Goal: Task Accomplishment & Management: Complete application form

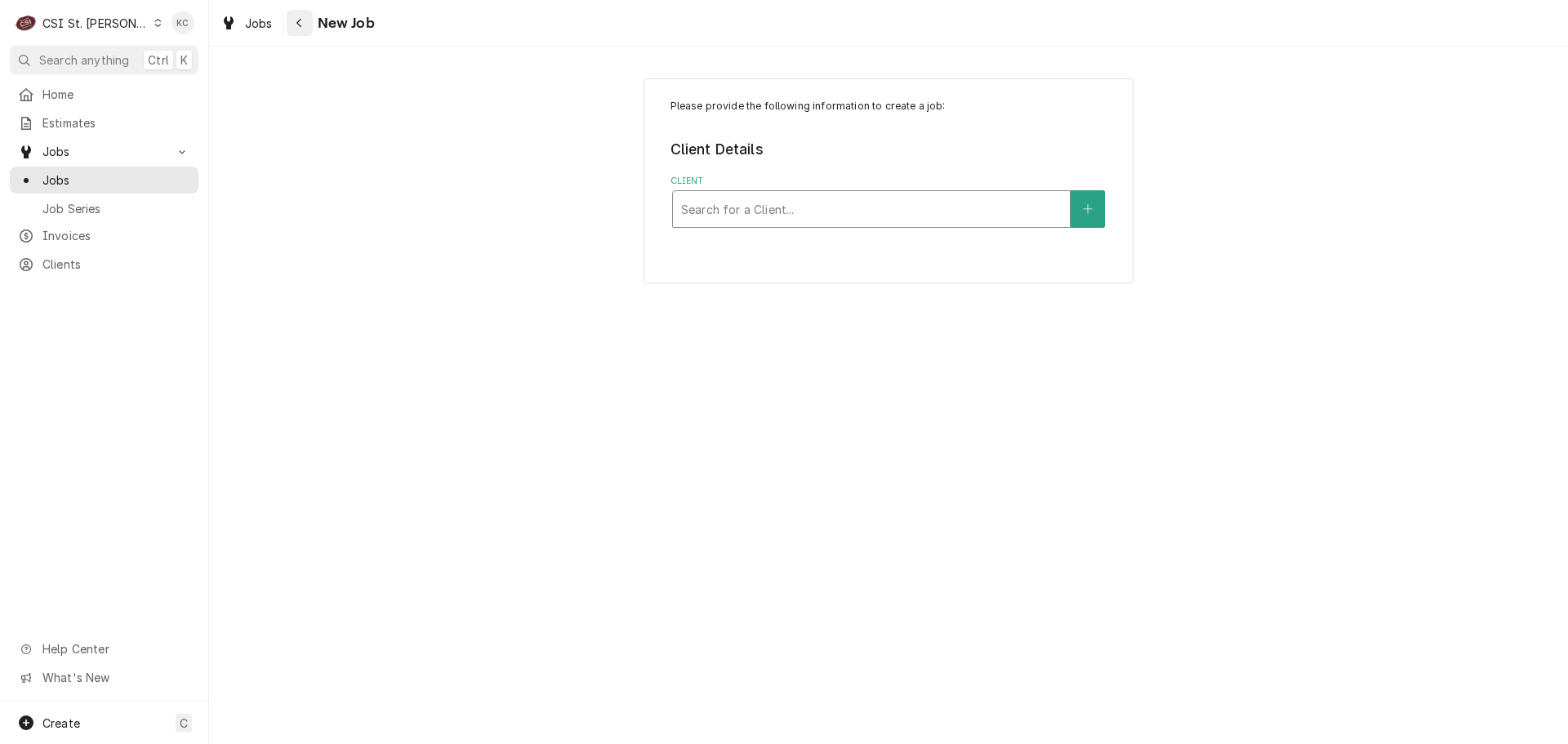
click at [307, 28] on div "Navigate back" at bounding box center [299, 22] width 16 height 16
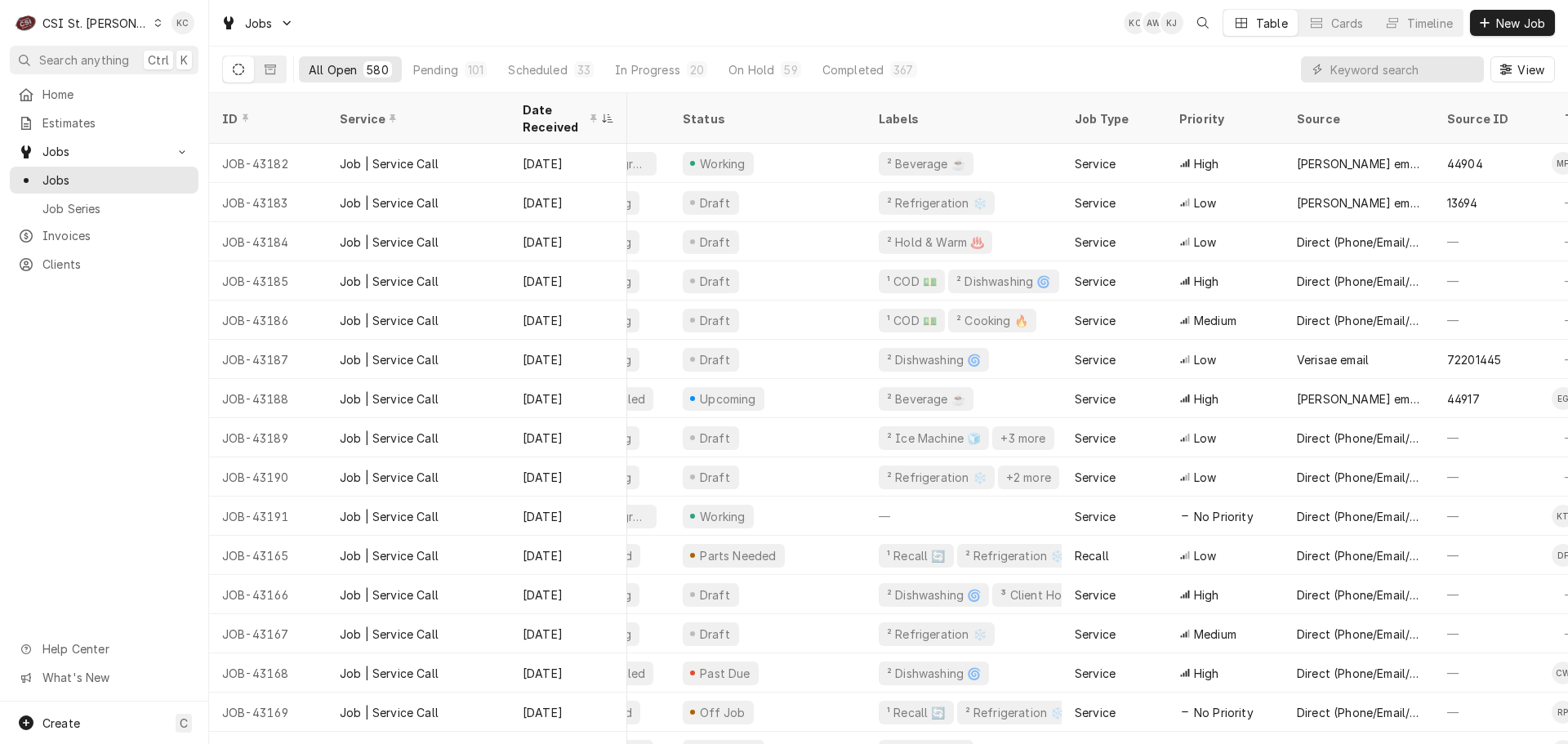
scroll to position [0, 215]
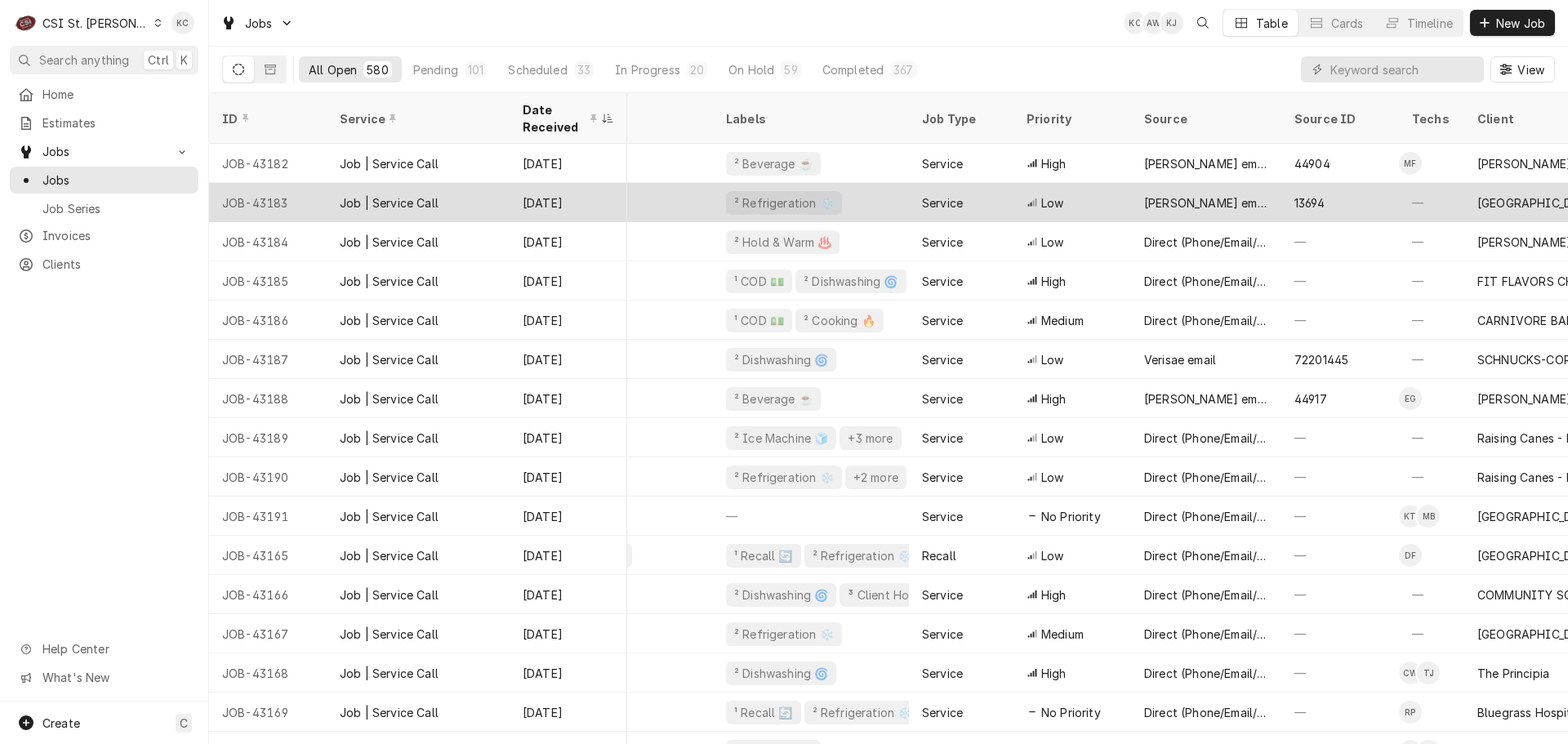
click at [854, 202] on div "² Refrigeration ❄️" at bounding box center [811, 202] width 196 height 39
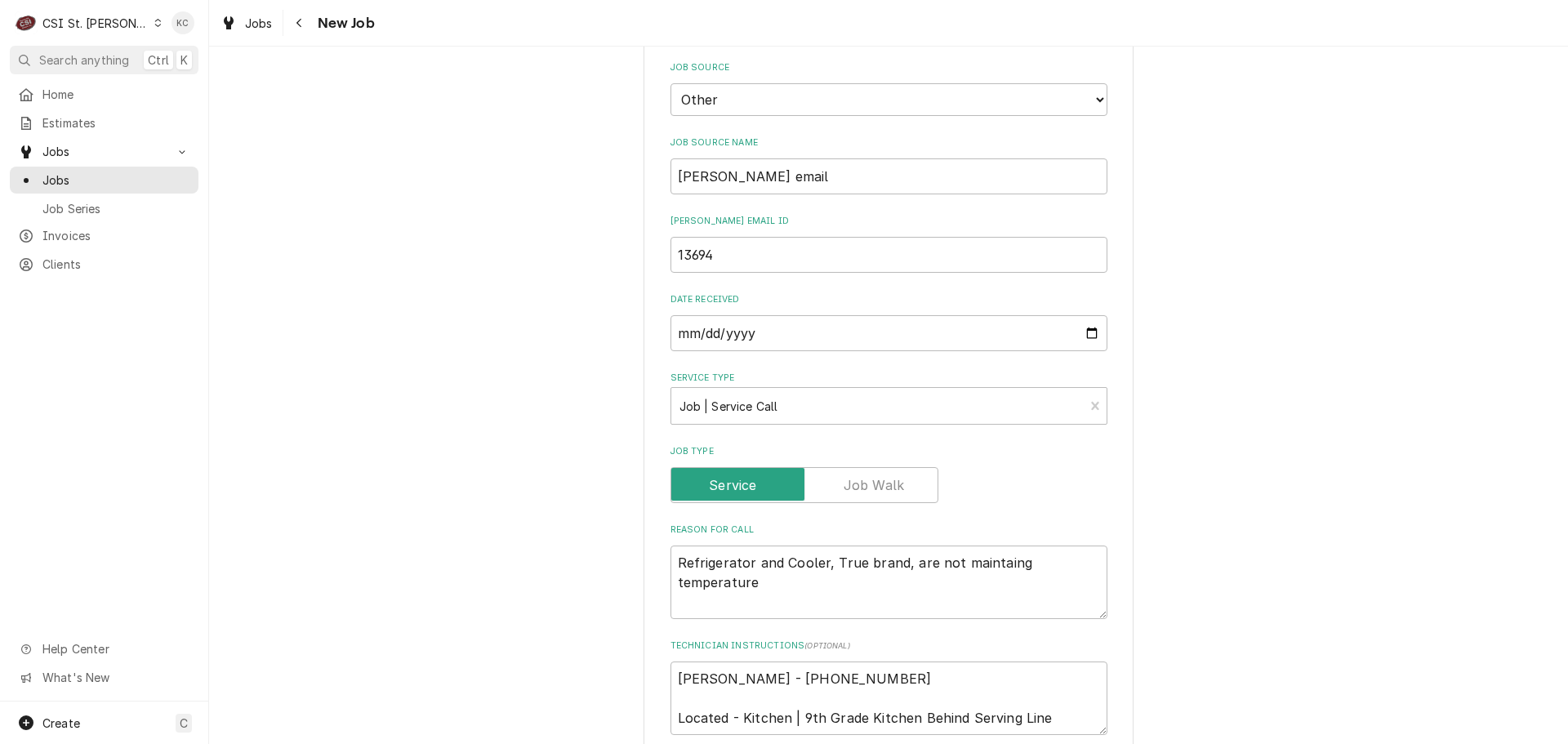
scroll to position [653, 0]
click at [898, 544] on textarea "Refrigerator and Cooler, True brand, are not maintaing temperature" at bounding box center [889, 581] width 437 height 74
type textarea "x"
type textarea "Refrigerator and Cooler, True brand are not maintaing temperature"
type textarea "x"
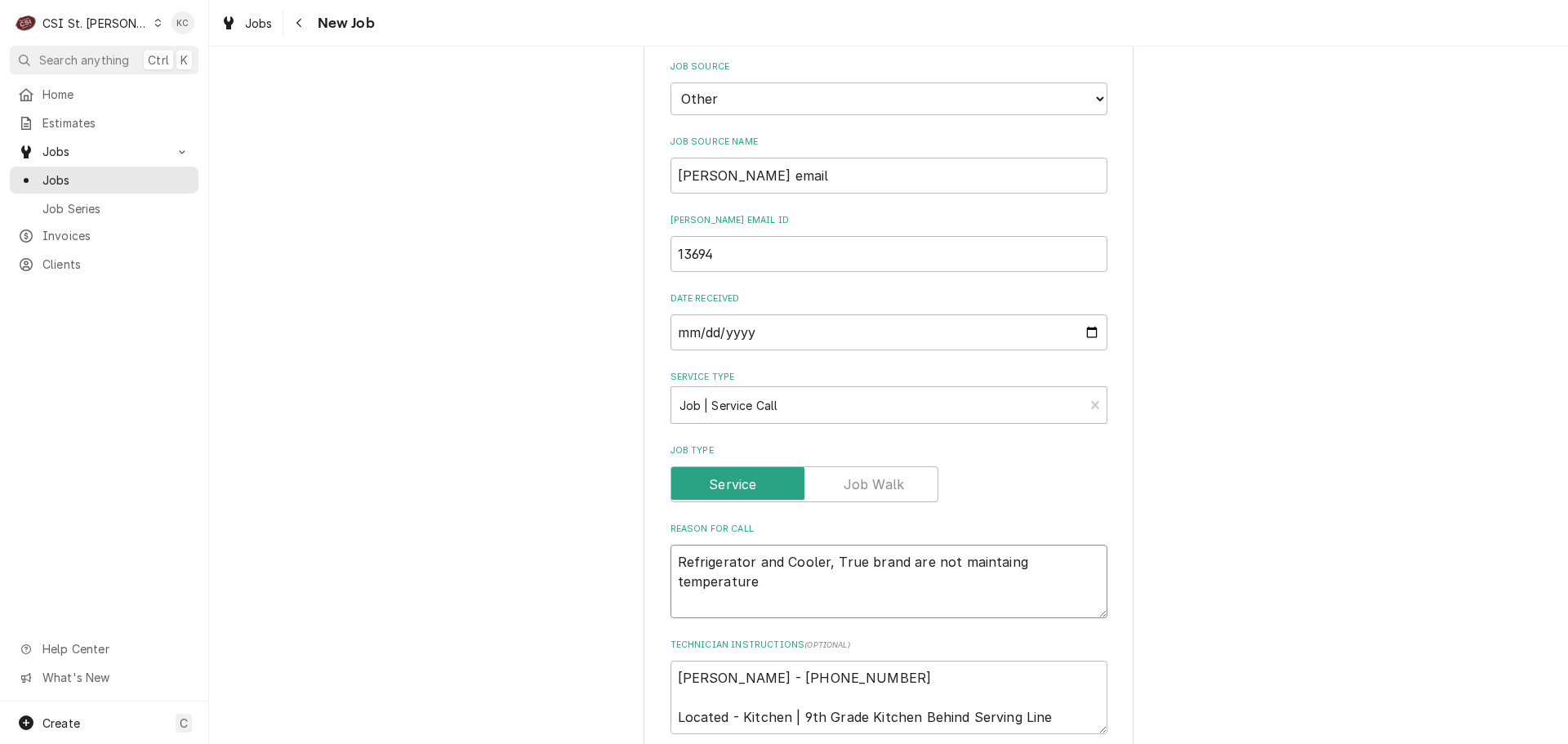
type textarea "Refrigerator and Cooler, True bran are not maintaing temperature"
type textarea "x"
type textarea "Refrigerator and Cooler, True bra are not maintaing temperature"
type textarea "x"
type textarea "Refrigerator and Cooler, True br are not maintaing temperature"
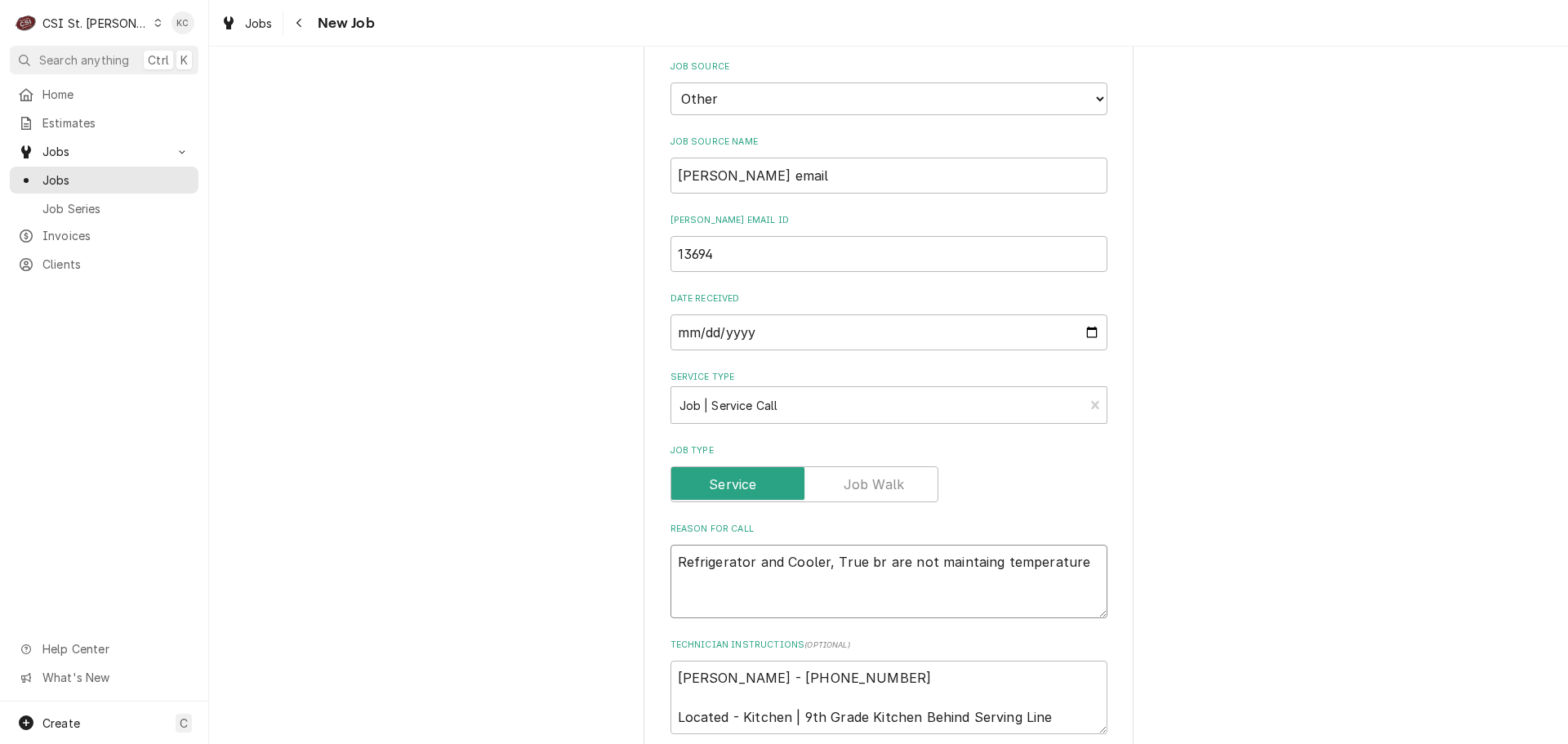
type textarea "x"
type textarea "Refrigerator and Cooler, True b are not maintaing temperature"
type textarea "x"
type textarea "Refrigerator and Cooler, True are not maintaing temperature"
type textarea "x"
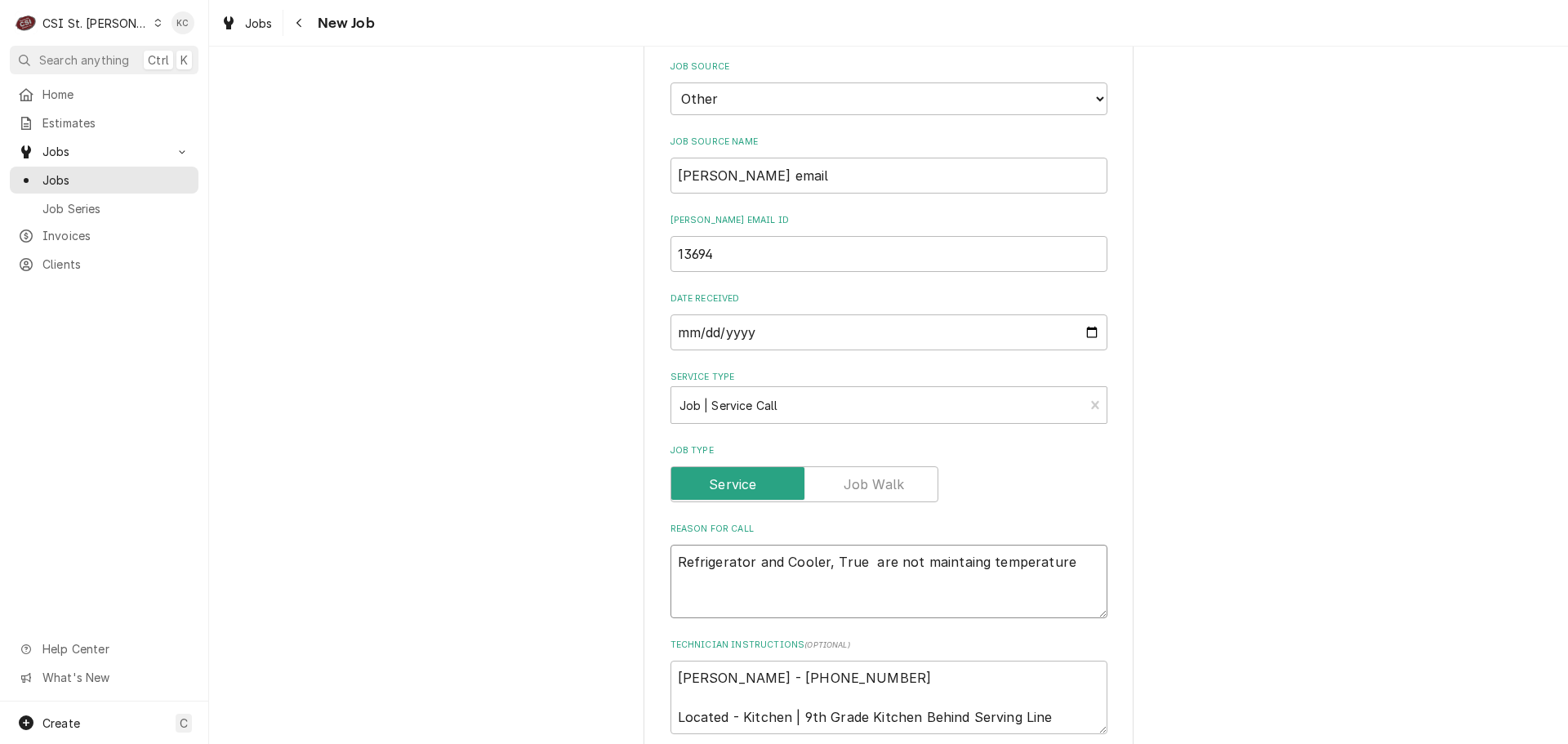
type textarea "Refrigerator and Cooler, True are not maintaing temperature"
type textarea "x"
type textarea "Refrigerator and Cooler, Tru are not maintaing temperature"
type textarea "x"
type textarea "Refrigerator and Cooler, Tr are not maintaing temperature"
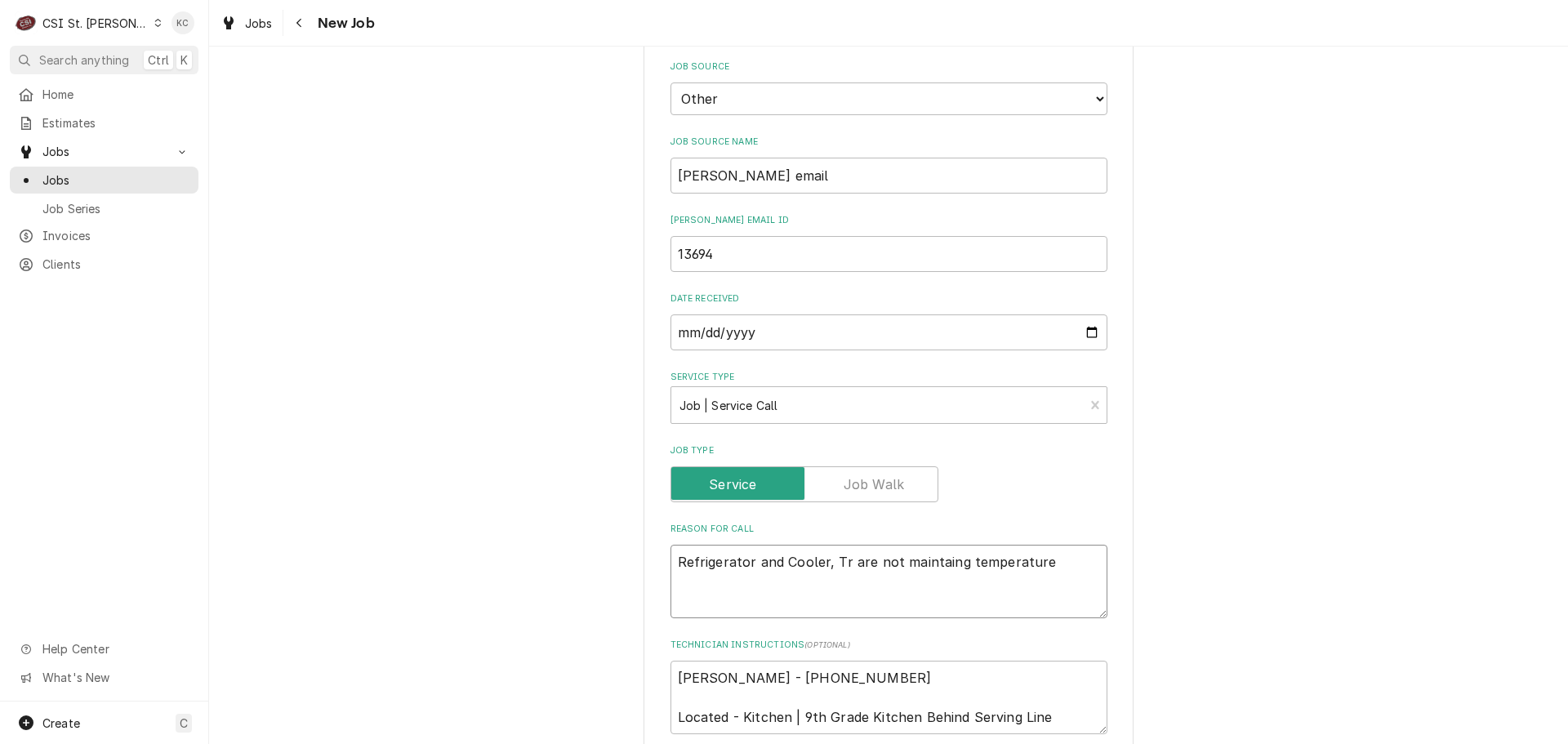
type textarea "x"
type textarea "Refrigerator and Cooler, T are not maintaing temperature"
type textarea "x"
type textarea "Refrigerator and Cooler, are not maintaing temperature"
type textarea "x"
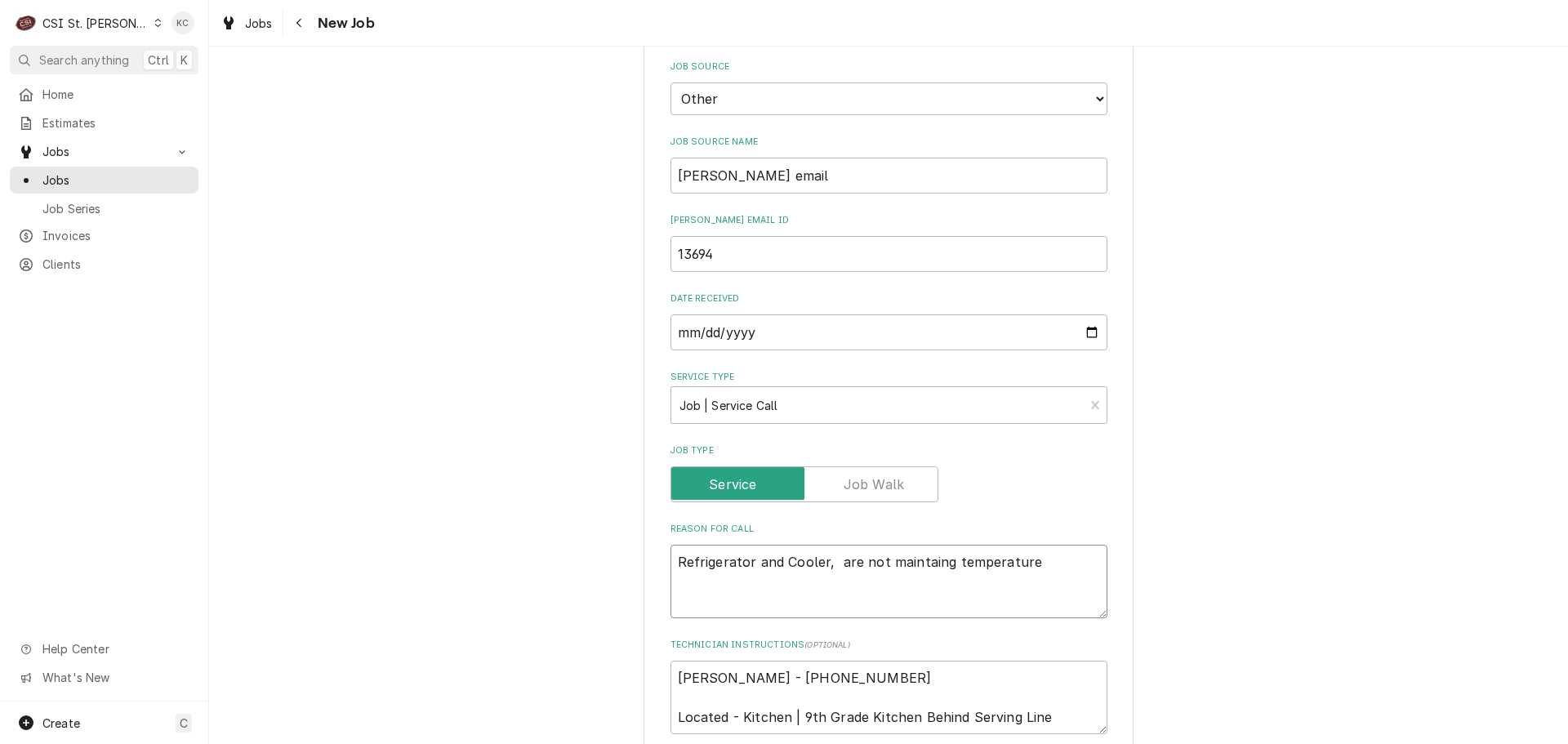
type textarea "Refrigerator and Cooler, are not maintaing temperature"
type textarea "x"
type textarea "Refrigerator and Cooler are not maintaing temperature"
click at [1042, 544] on textarea "Refrigerator and Cooler are not maintaing temperature" at bounding box center [889, 581] width 437 height 74
click at [919, 544] on textarea "Refrigerator and Cooler are not maintaing temperature" at bounding box center [889, 581] width 437 height 74
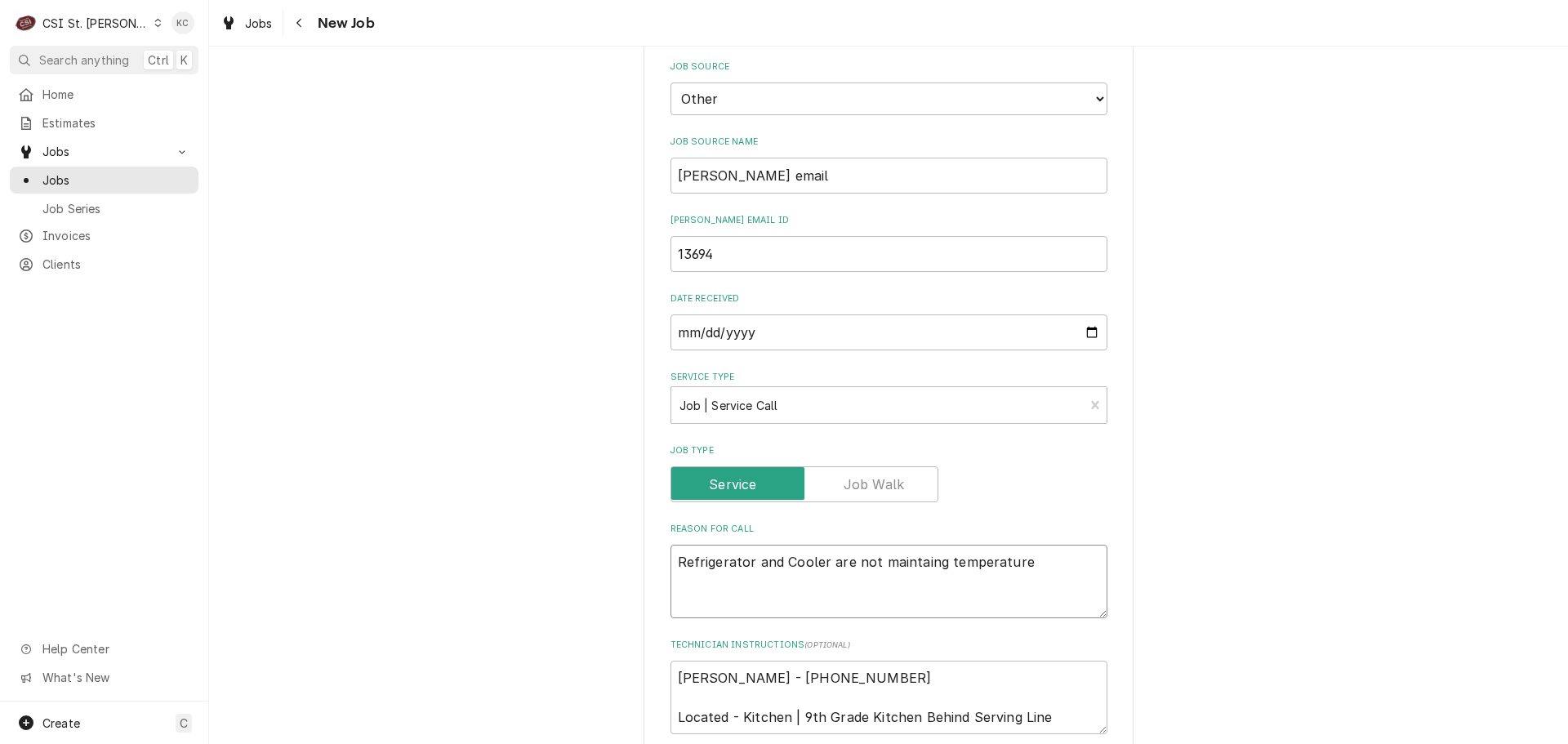
drag, startPoint x: 919, startPoint y: 483, endPoint x: 903, endPoint y: 489, distance: 17.1
drag, startPoint x: 903, startPoint y: 489, endPoint x: 899, endPoint y: 512, distance: 23.3
click at [899, 544] on textarea "Refrigerator and Cooler are not maintaing temperature" at bounding box center [889, 581] width 437 height 74
click at [1029, 544] on textarea "Refrigerator and Cooler are not maintaing temperature" at bounding box center [889, 581] width 437 height 74
type textarea "x"
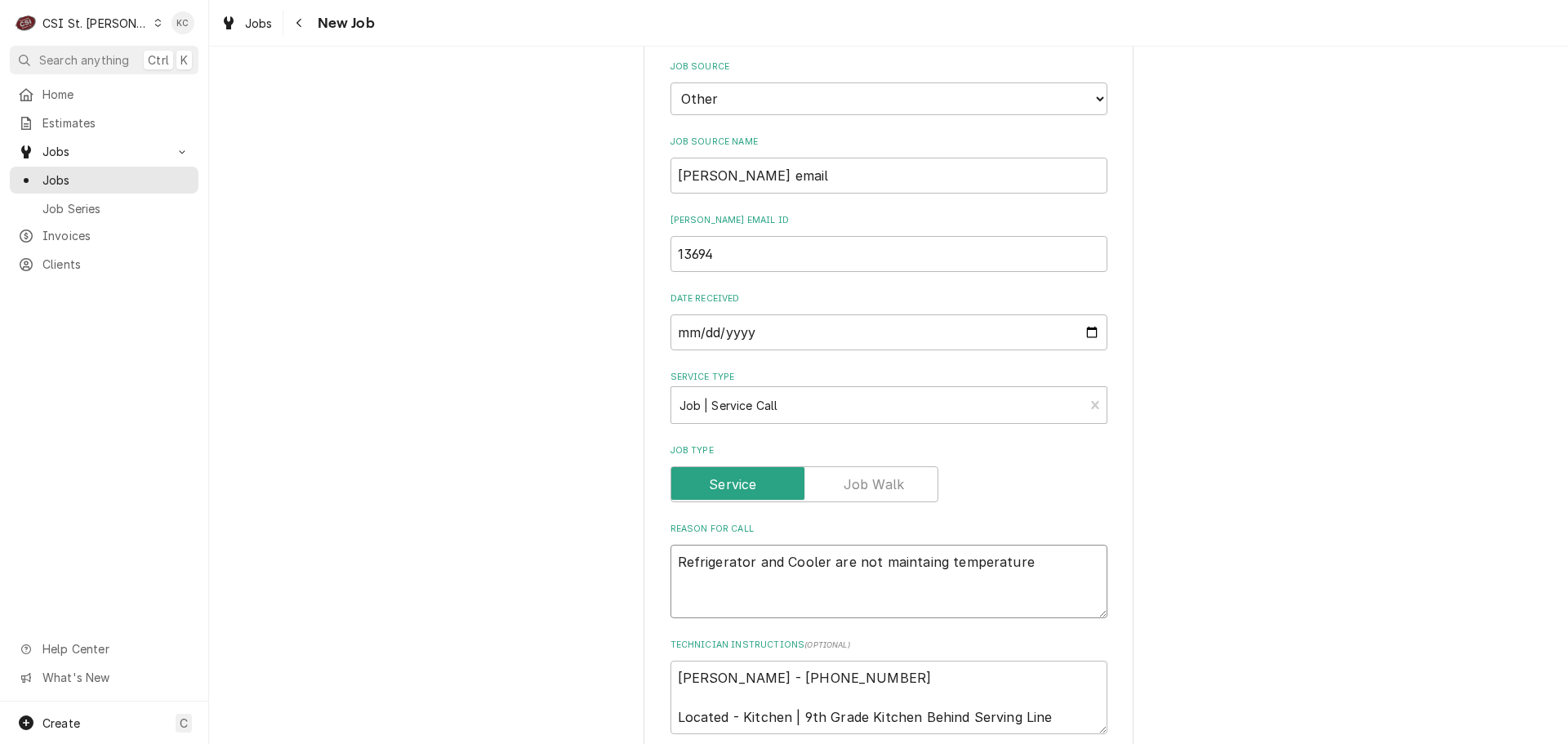
type textarea "Refrigerator and Cooler are not maintaing temperature"
type textarea "x"
type textarea "Refrigerator and Cooler are not maintaing temperature"
type textarea "x"
type textarea "Refrigerator and Cooler are not maintaing temperature"
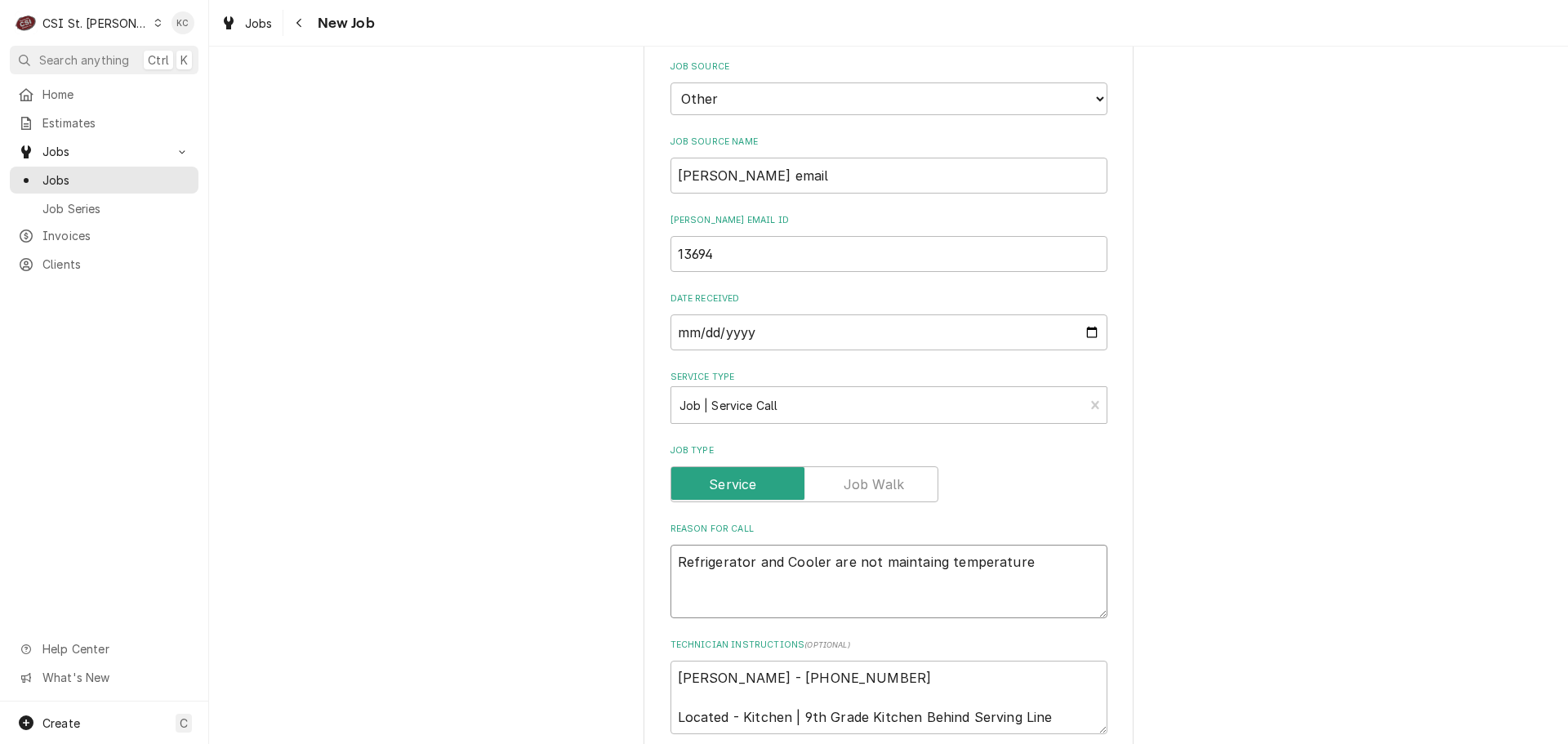
click at [673, 544] on textarea "Refrigerator and Cooler are not maintaing temperature" at bounding box center [889, 581] width 437 height 74
type textarea "x"
type textarea "Refrigerator and Cooler are not maintaing temperature"
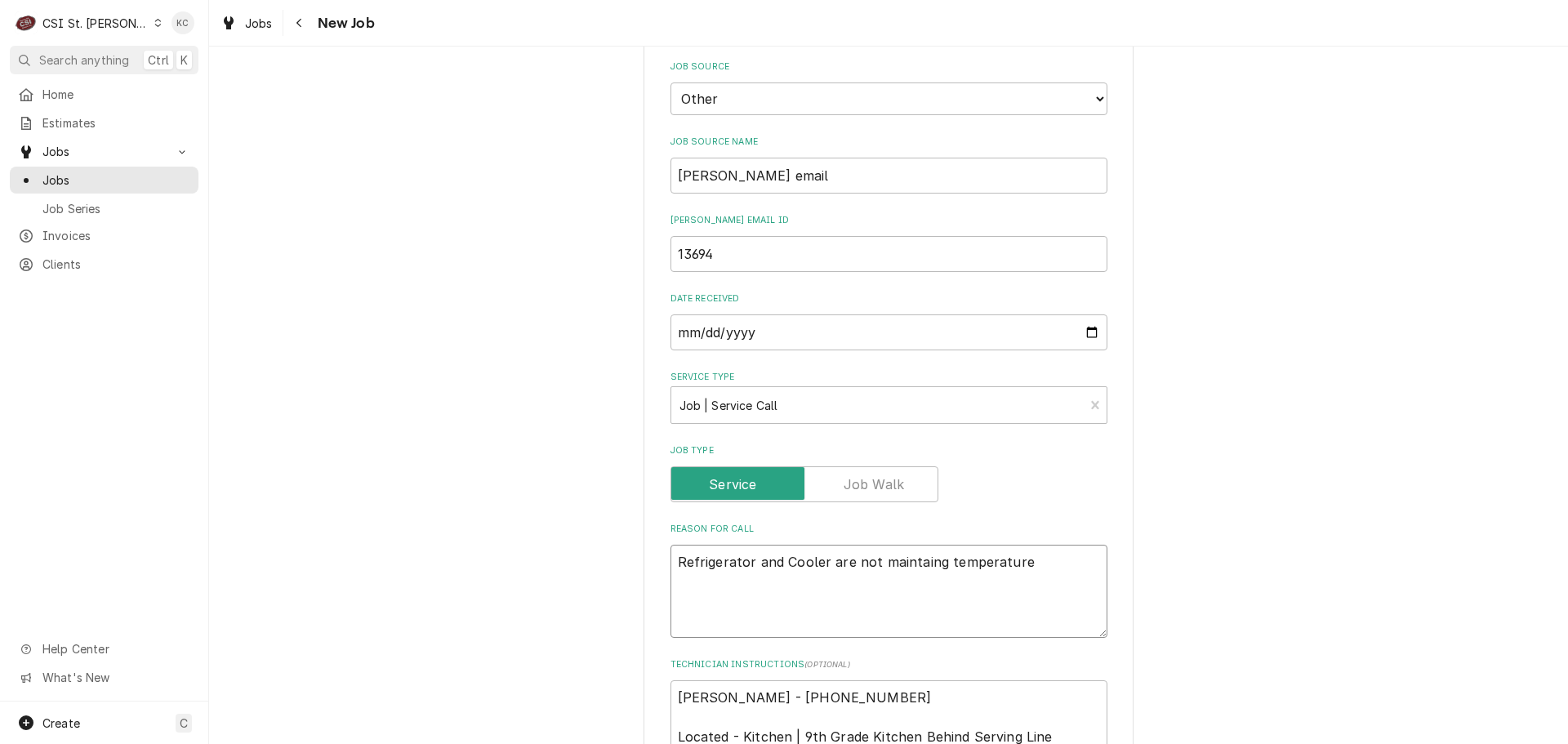
type textarea "x"
type textarea "Refrigerator and Cooler are not maintaing temperature"
paste textarea "0000000214/ F000277"
type textarea "x"
type textarea "0000000214/ F000277 Refrigerator and Cooler are not maintaing temperature"
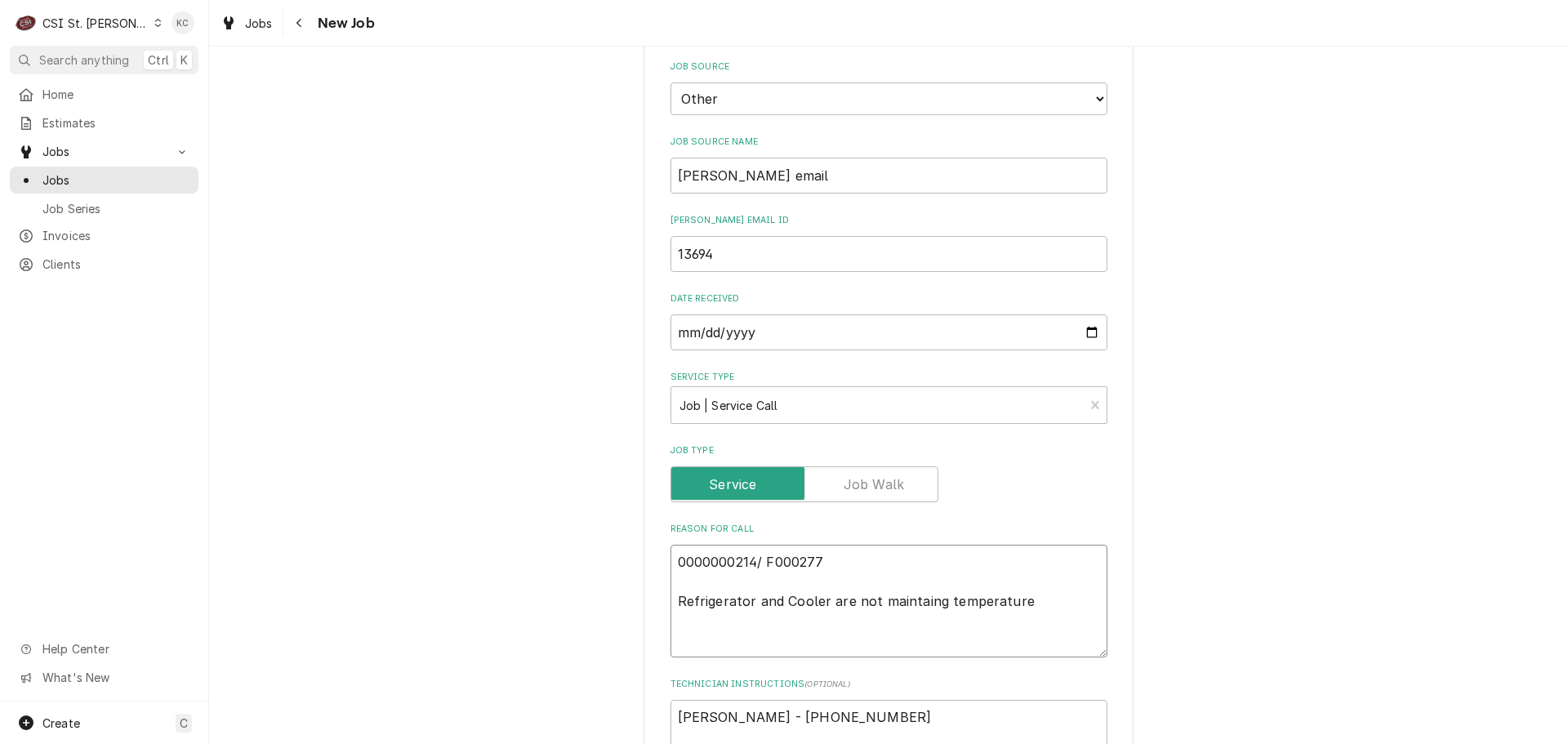
type textarea "x"
type textarea "0000000214/ F000277 Refrigerator and Cooler are not maintaing temperature"
type textarea "x"
type textarea "E 0000000214/ F000277 Refrigerator and Cooler are not maintaing temperature"
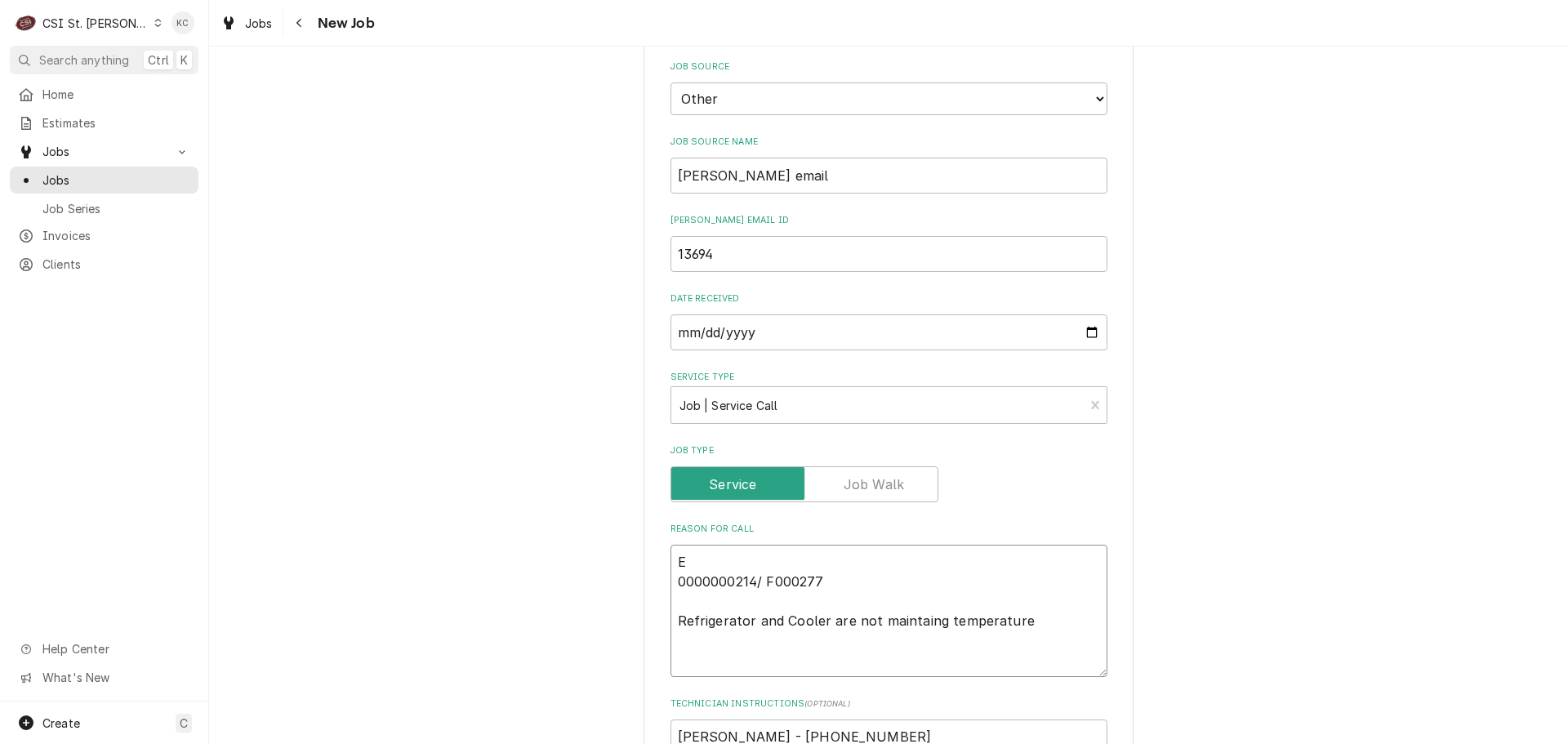
type textarea "x"
type textarea "En 0000000214/ F000277 Refrigerator and Cooler are not maintaing temperature"
type textarea "x"
type textarea "Ene 0000000214/ F000277 Refrigerator and Cooler are not maintaing temperature"
type textarea "x"
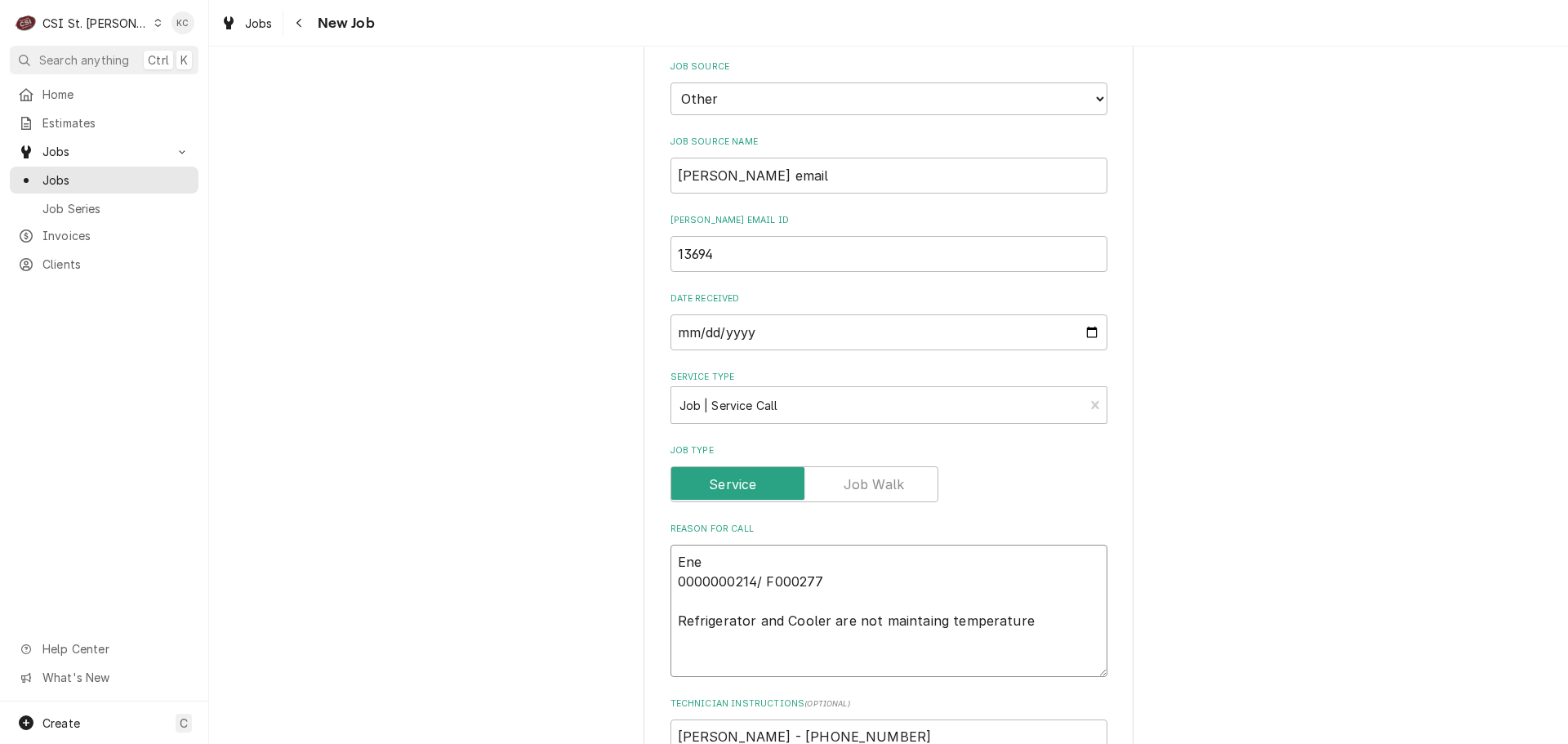
type textarea "Ener 0000000214/ F000277 Refrigerator and Cooler are not maintaing temperature"
type textarea "x"
type textarea "Energ 0000000214/ F000277 Refrigerator and Cooler are not maintaing temperature"
type textarea "x"
type textarea "Energy 0000000214/ F000277 Refrigerator and Cooler are not maintaing temperature"
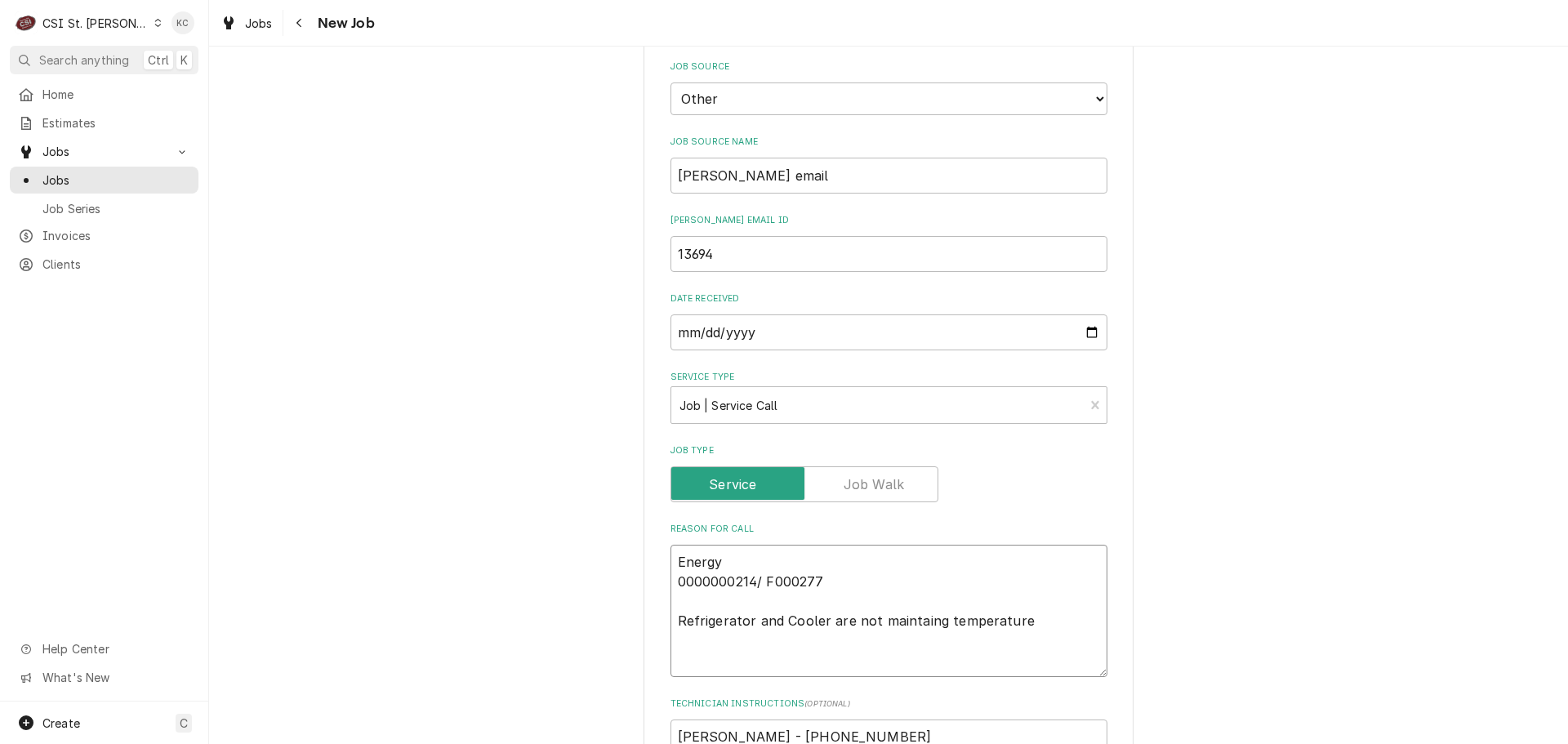
type textarea "x"
type textarea "Energy 0000000214/ F000277 Refrigerator and Cooler are not maintaing temperature"
type textarea "x"
type textarea "Energy S 0000000214/ F000277 Refrigerator and Cooler are not maintaing temperat…"
type textarea "x"
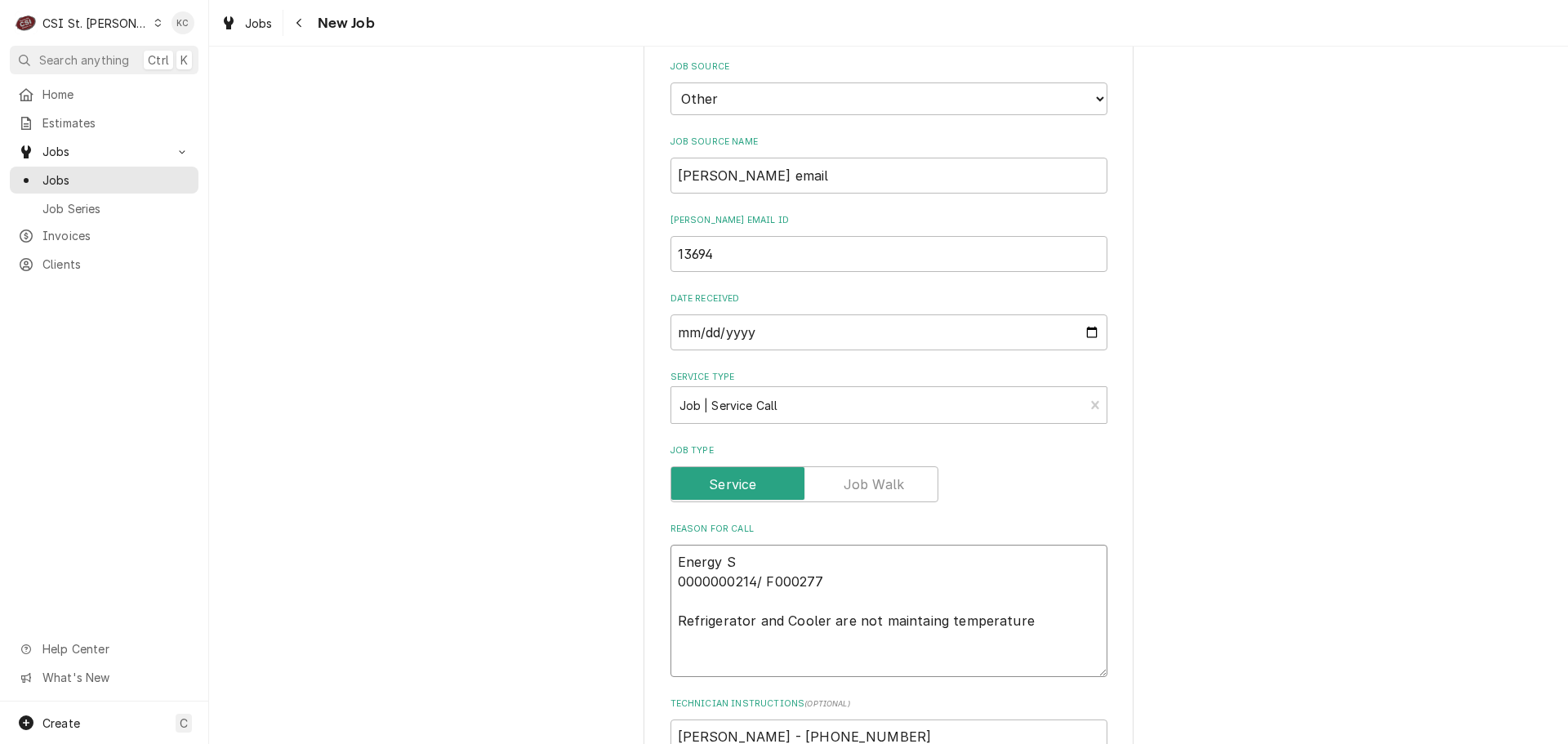
type textarea "Energy St 0000000214/ F000277 Refrigerator and Cooler are not maintaing tempera…"
type textarea "x"
type textarea "Energy Sta 0000000214/ F000277 Refrigerator and Cooler are not maintaing temper…"
type textarea "x"
type textarea "Energy Star 0000000214/ F000277 Refrigerator and Cooler are not maintaing tempe…"
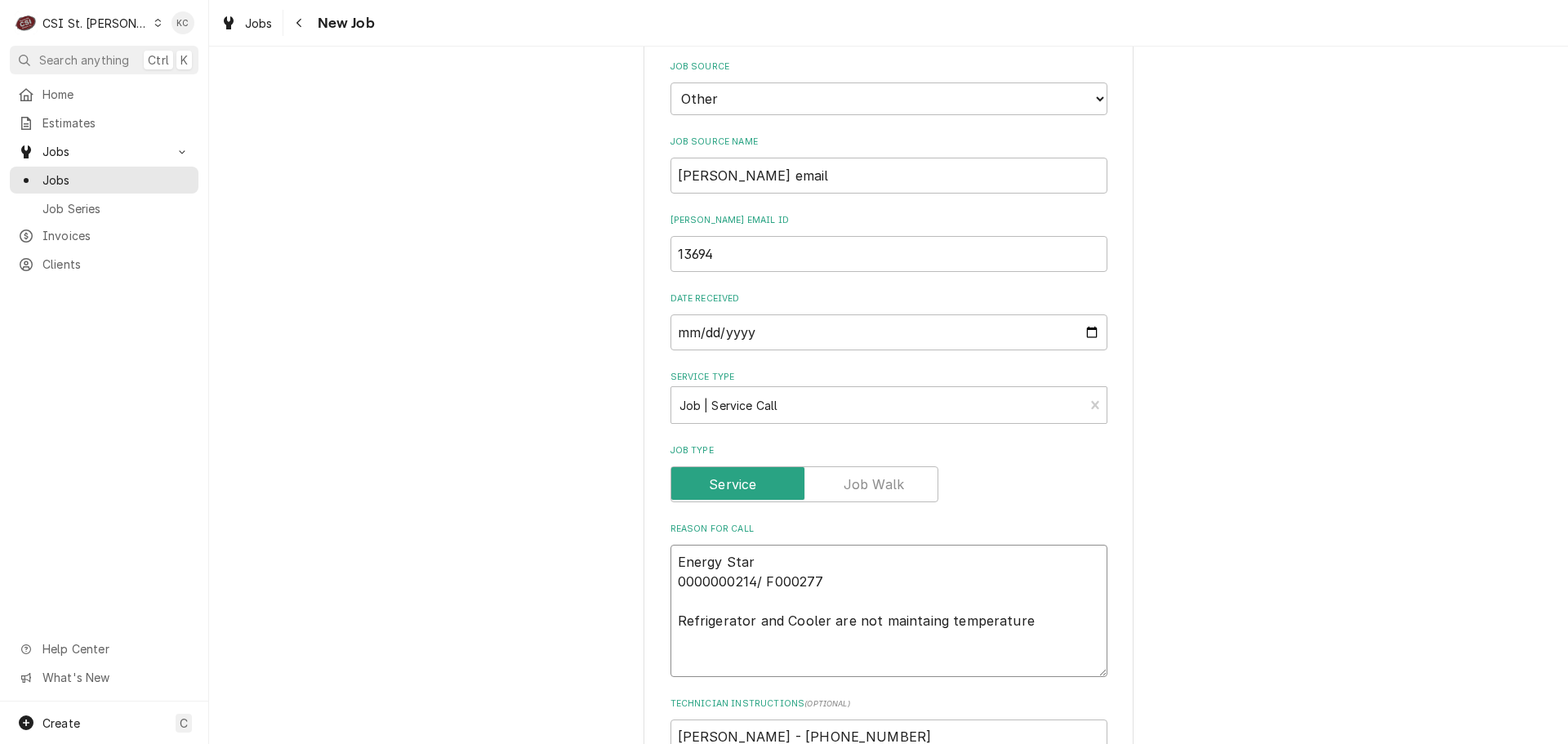
type textarea "x"
type textarea "Energy Star 0000000214/ F000277 Refrigerator and Cooler are not maintaing tempe…"
click at [837, 544] on textarea "Energy Star 0000000214/ F000277 Refrigerator and Cooler are not maintaing tempe…" at bounding box center [889, 610] width 437 height 133
type textarea "x"
type textarea "Energy Star 0000000214/ F000277 Refrigerator and Cooler are not maintaing tempe…"
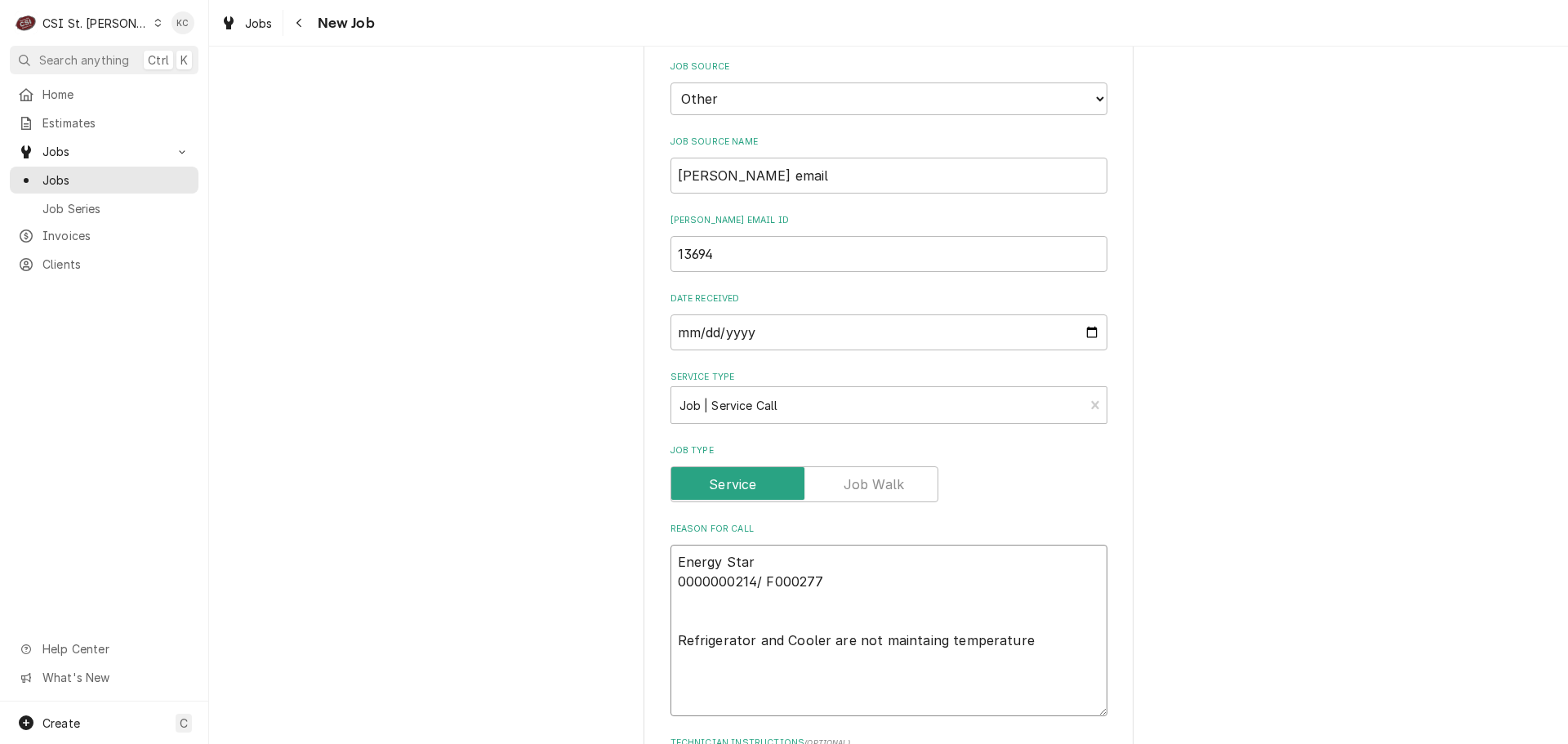
type textarea "x"
type textarea "Energy Star 0000000214/ F000277 Refrigerator and Cooler are not maintaing tempe…"
paste textarea "Cooler not getting up to proper holding temp"
type textarea "x"
type textarea "Energy Star 0000000214/ F000277 Cooler not getting up to proper holding temp Re…"
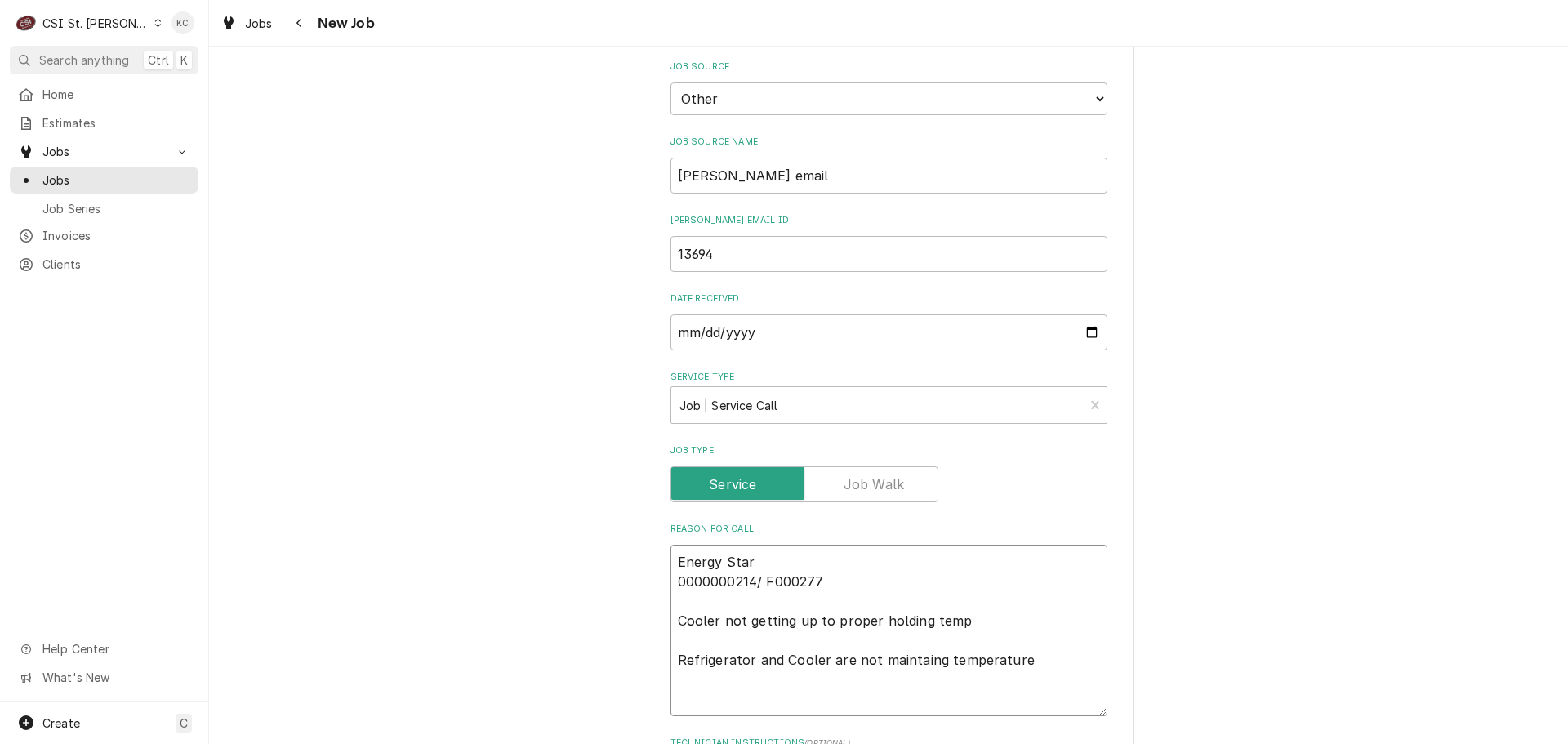
type textarea "x"
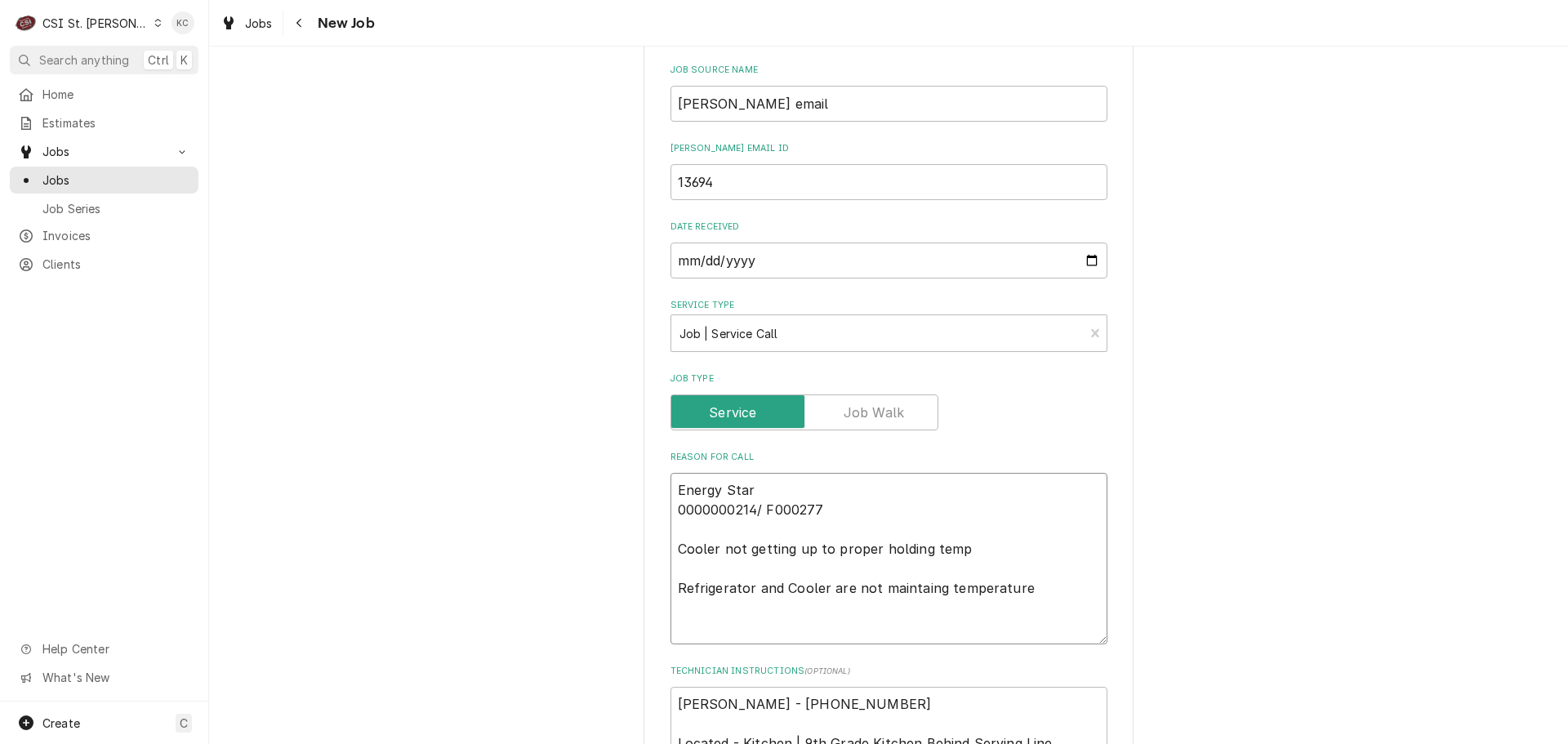
scroll to position [735, 0]
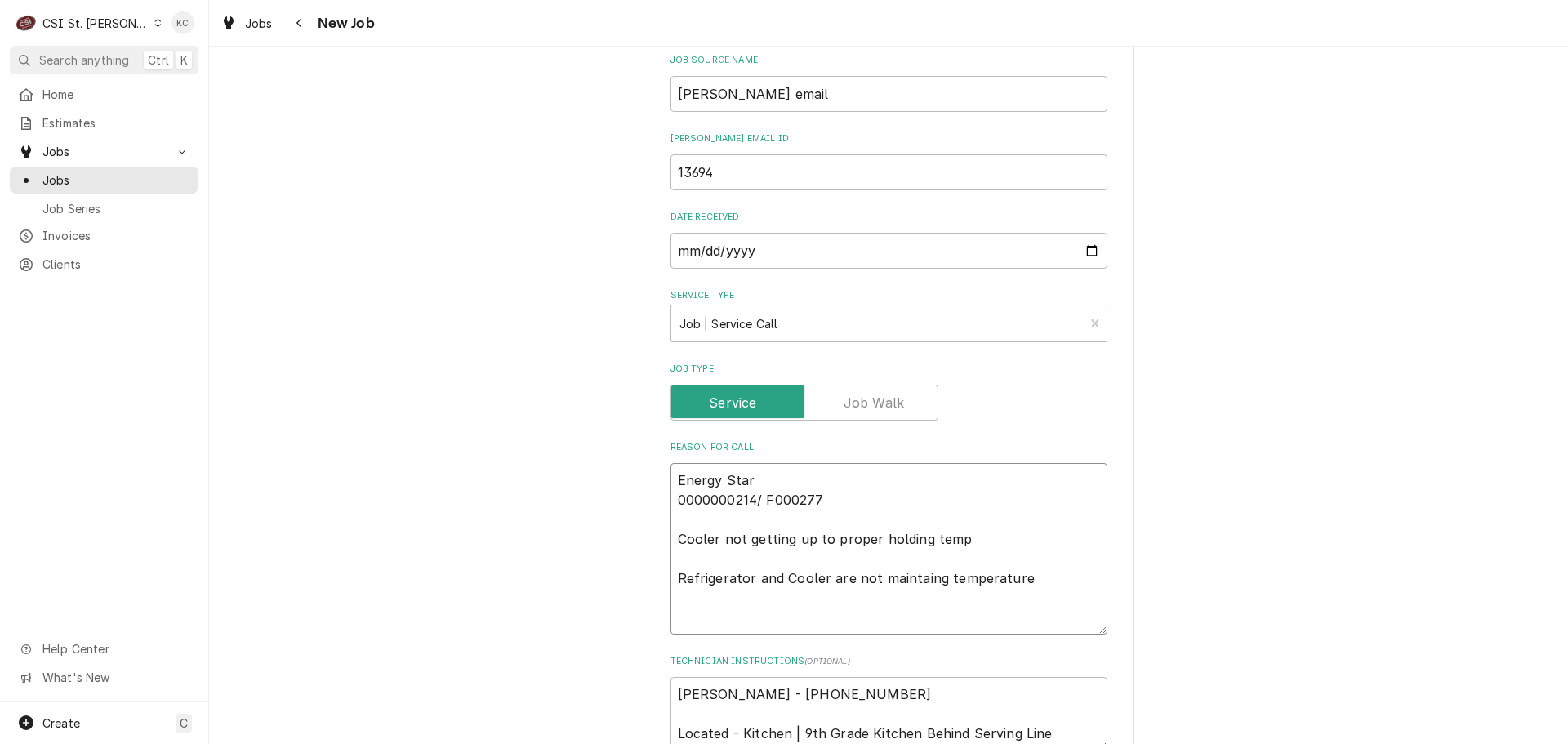
type textarea "Energy Star 0000000214/ F000277 Cooler not getting up to proper holding temp Re…"
click at [927, 677] on textarea "KIAUNDRA SMITH - 618 646-3338 Located - Kitchen | 9th Grade Kitchen Behind Serv…" at bounding box center [889, 714] width 437 height 74
type textarea "x"
type textarea "KIAUNDRA SMITH - 618 646-3338 Located - Kitchen | 9th Grade Kitchen Behind Serv…"
type textarea "x"
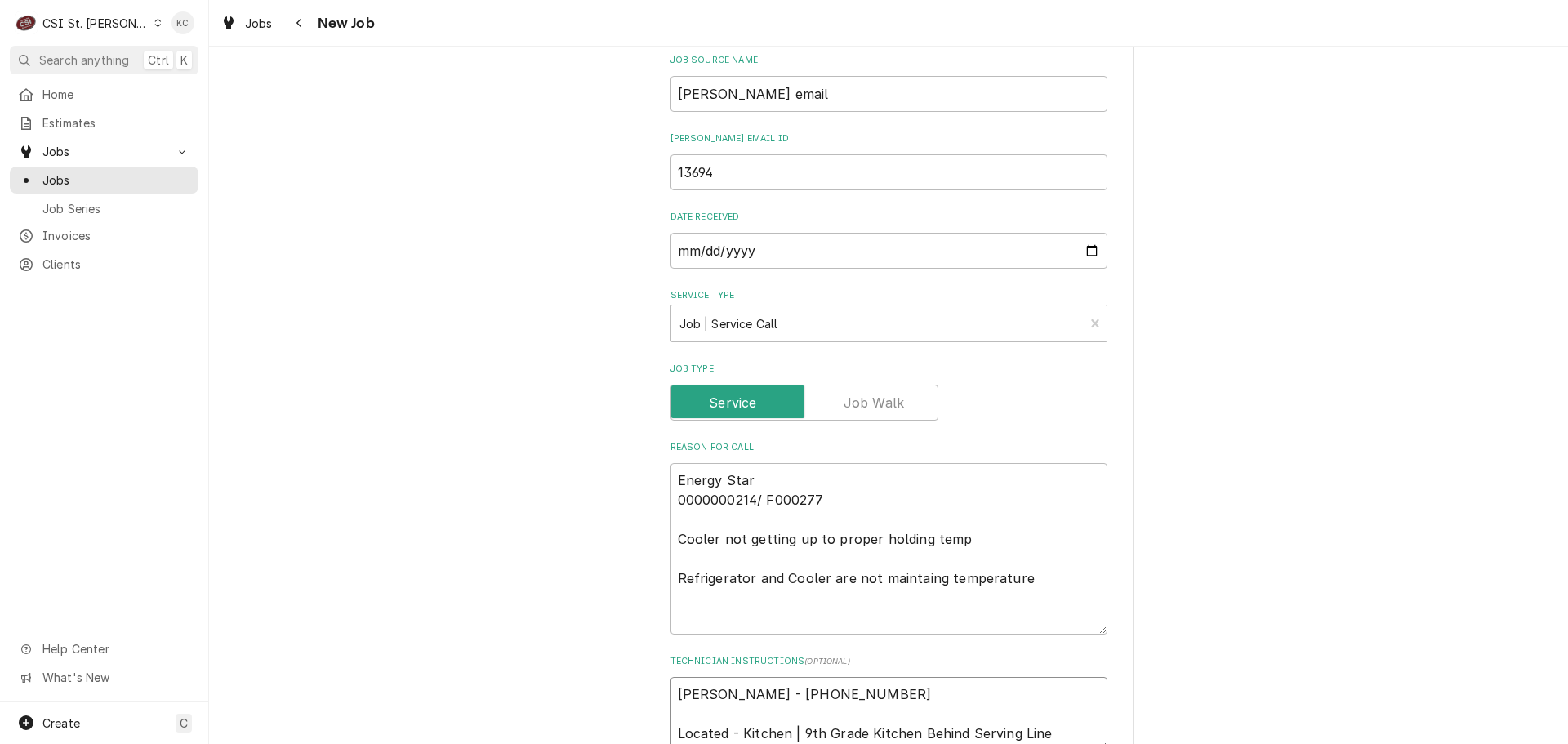
type textarea "KIAUNDRA SMITH - 618 646-3338 o Located - Kitchen | 9th Grade Kitchen Behind Se…"
type textarea "x"
type textarea "KIAUNDRA SMITH - 618 646-3338 or Located - Kitchen | 9th Grade Kitchen Behind S…"
type textarea "x"
type textarea "KIAUNDRA SMITH - 618 646-3338 or Located - Kitchen | 9th Grade Kitchen Behind S…"
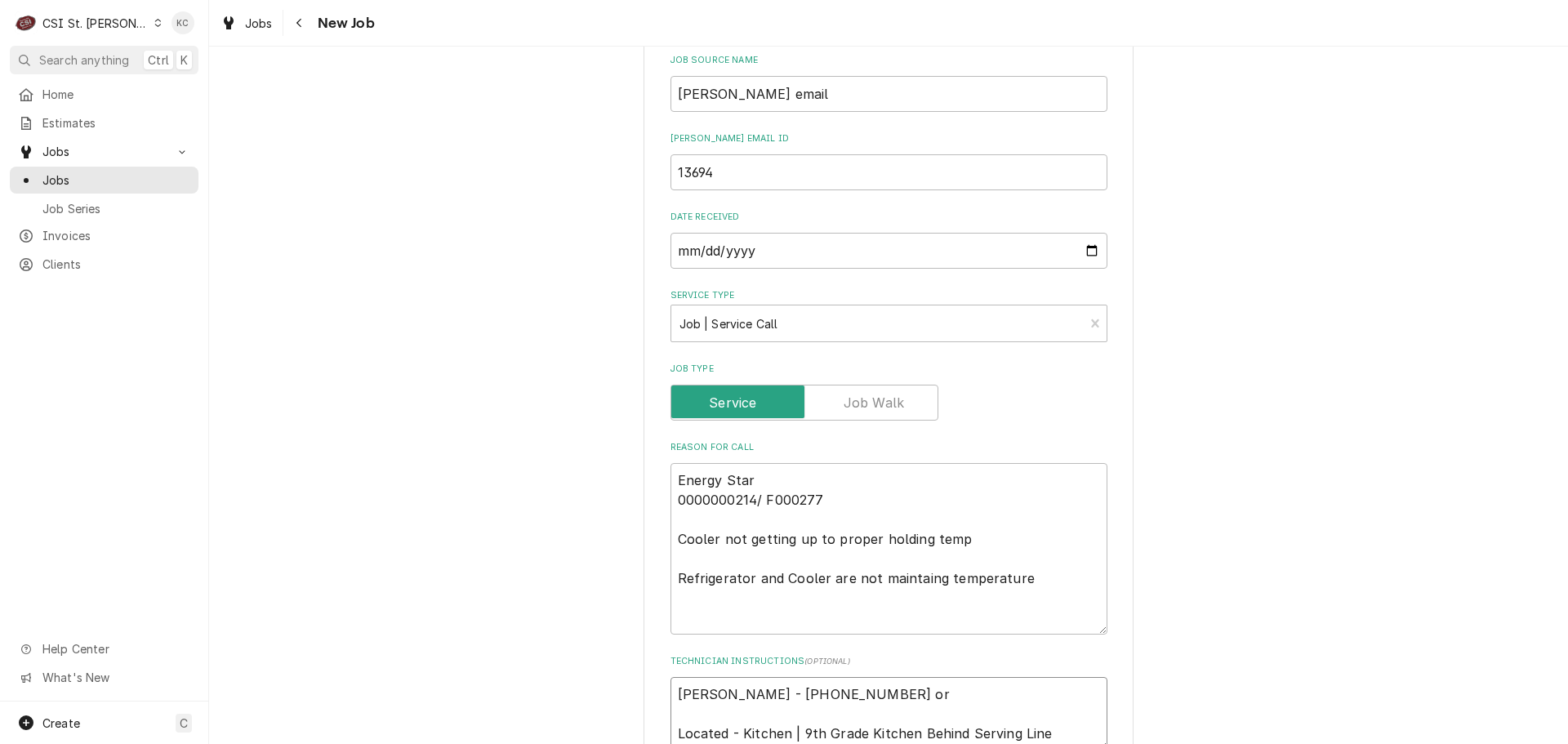
type textarea "x"
type textarea "KIAUNDRA SMITH - 618 646-3338 or C Located - Kitchen | 9th Grade Kitchen Behind…"
type textarea "x"
type textarea "KIAUNDRA SMITH - 618 646-3338 or Ch Located - Kitchen | 9th Grade Kitchen Behin…"
type textarea "x"
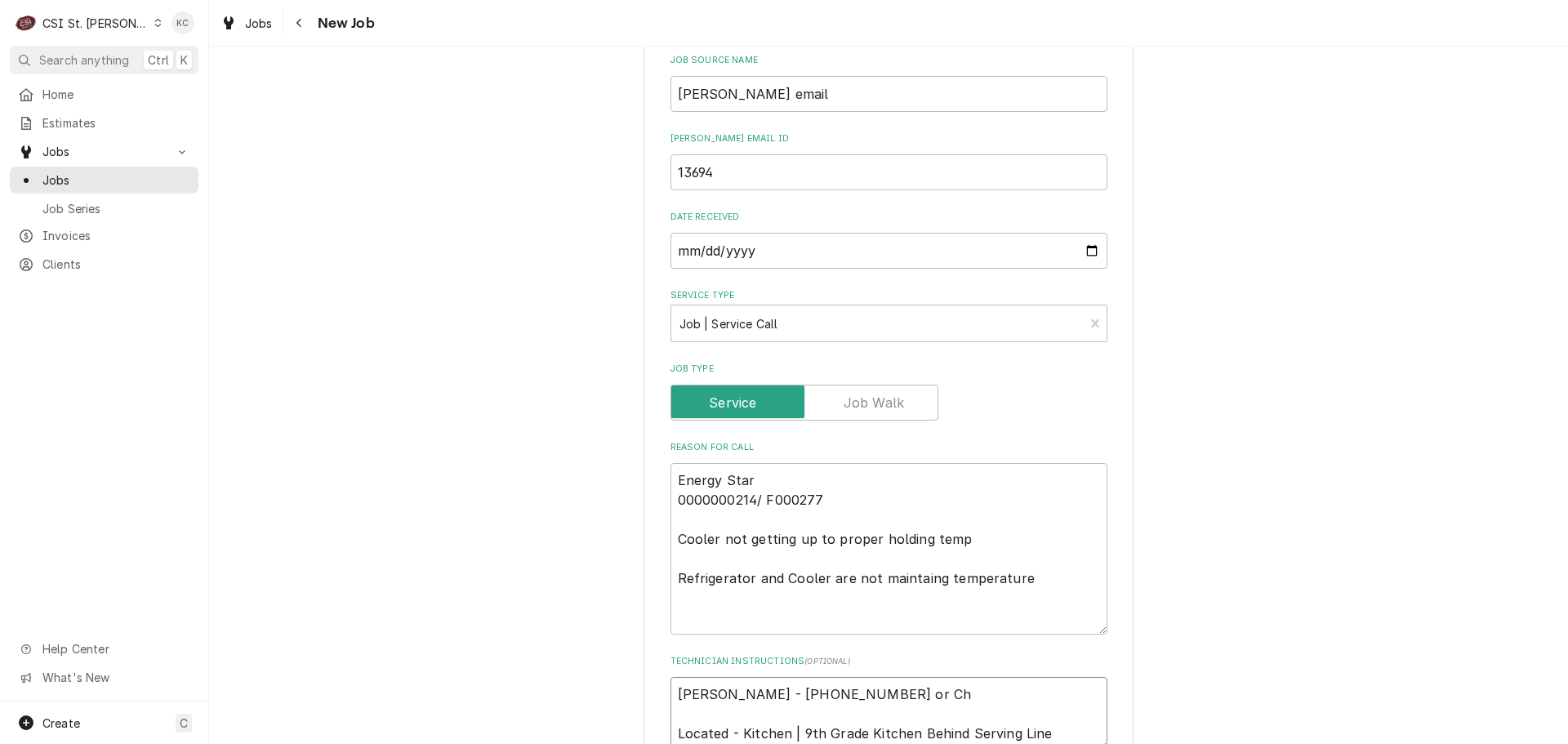
type textarea "KIAUNDRA SMITH - 618 646-3338 or Chf Located - Kitchen | 9th Grade Kitchen Behi…"
type textarea "x"
type textarea "KIAUNDRA SMITH - 618 646-3338 or Ch Located - Kitchen | 9th Grade Kitchen Behin…"
type textarea "x"
type textarea "KIAUNDRA SMITH - 618 646-3338 or Che Located - Kitchen | 9th Grade Kitchen Behi…"
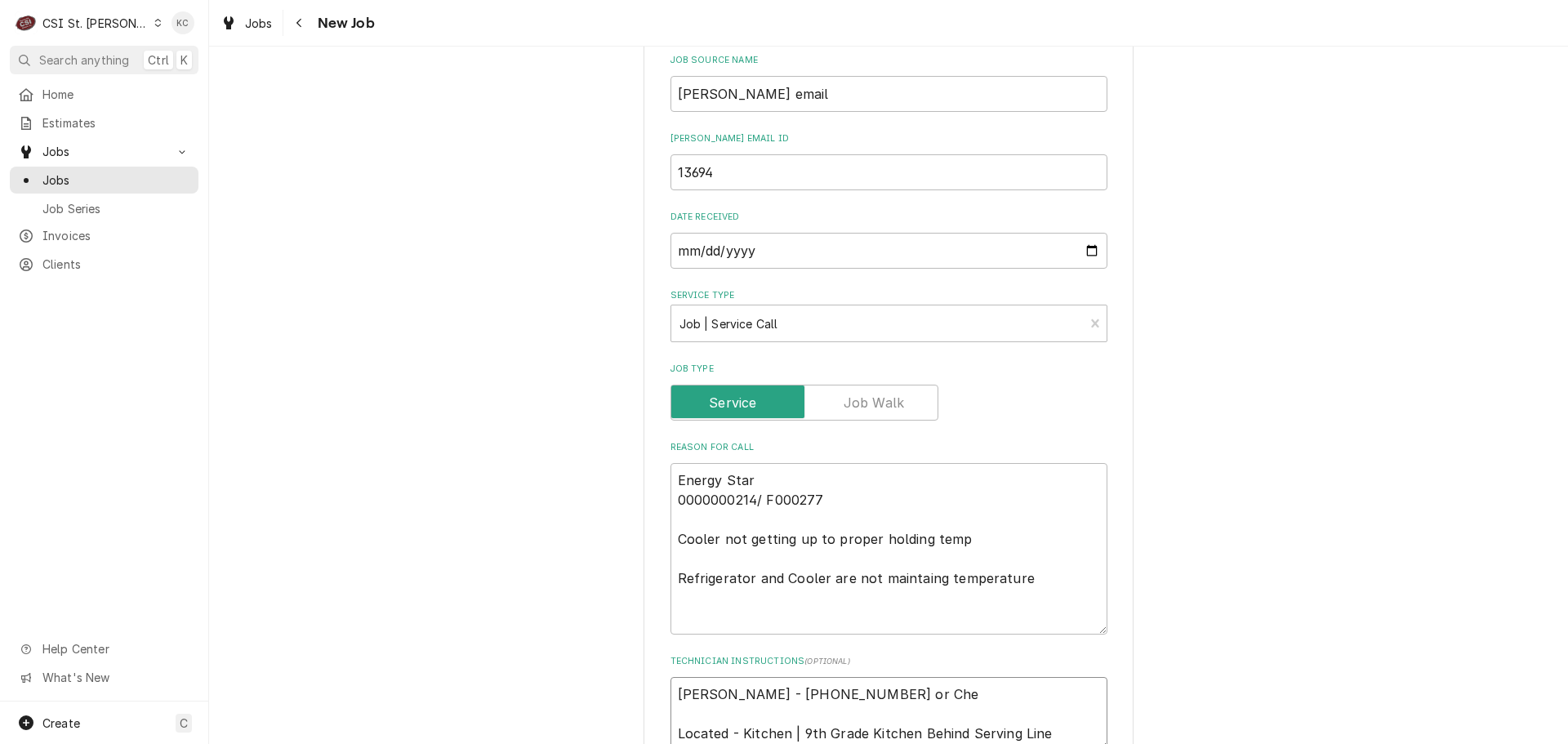
type textarea "x"
type textarea "KIAUNDRA SMITH - 618 646-3338 or Chef Located - Kitchen | 9th Grade Kitchen Beh…"
type textarea "x"
type textarea "KIAUNDRA SMITH - 618 646-3338 or Chef Located - Kitchen | 9th Grade Kitchen Beh…"
type textarea "x"
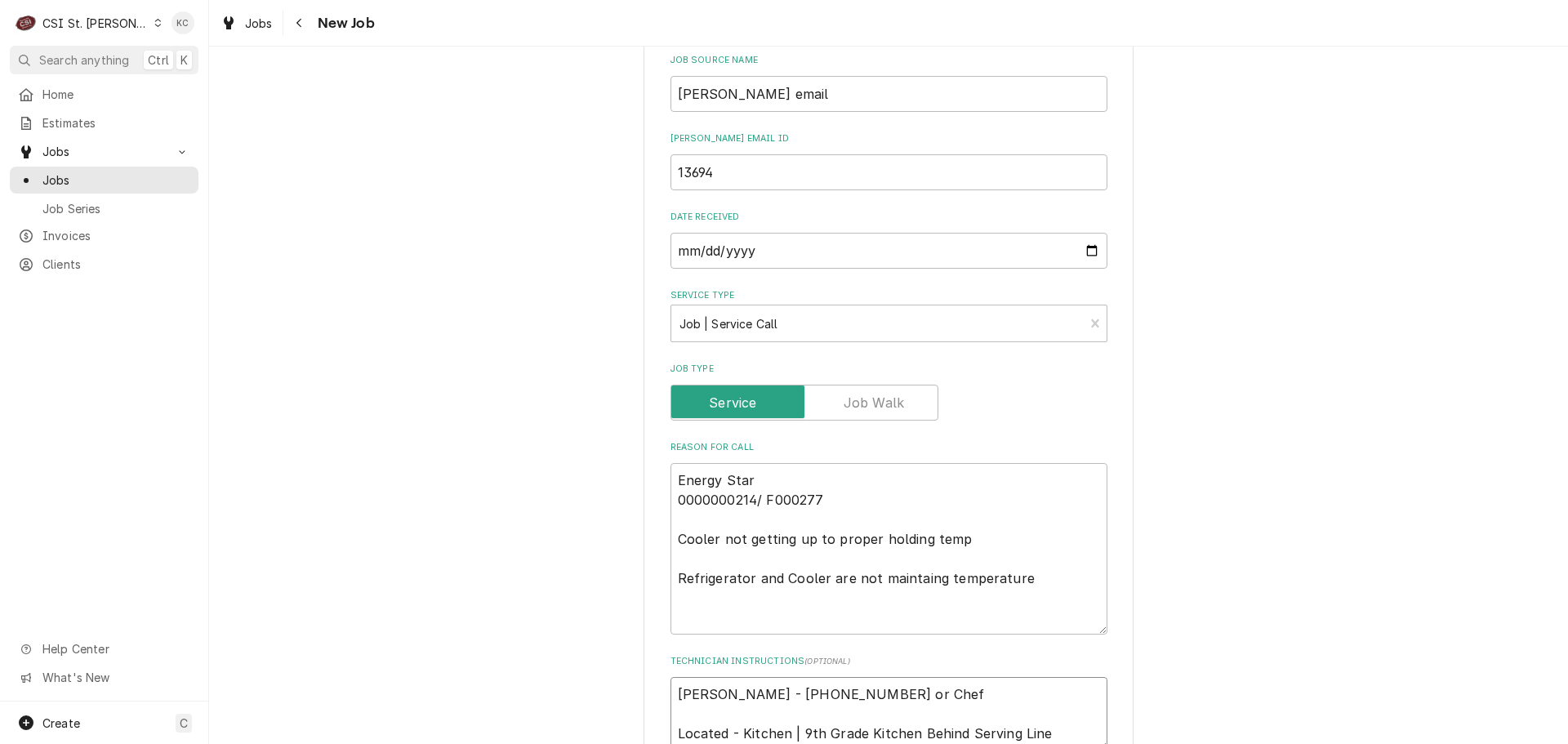
type textarea "KIAUNDRA SMITH - 618 646-3338 or Chef R Located - Kitchen | 9th Grade Kitchen B…"
type textarea "x"
type textarea "KIAUNDRA SMITH - 618 646-3338 or Chef Ri Located - Kitchen | 9th Grade Kitchen …"
type textarea "x"
type textarea "KIAUNDRA SMITH - 618 646-3338 or Chef Ric Located - Kitchen | 9th Grade Kitchen…"
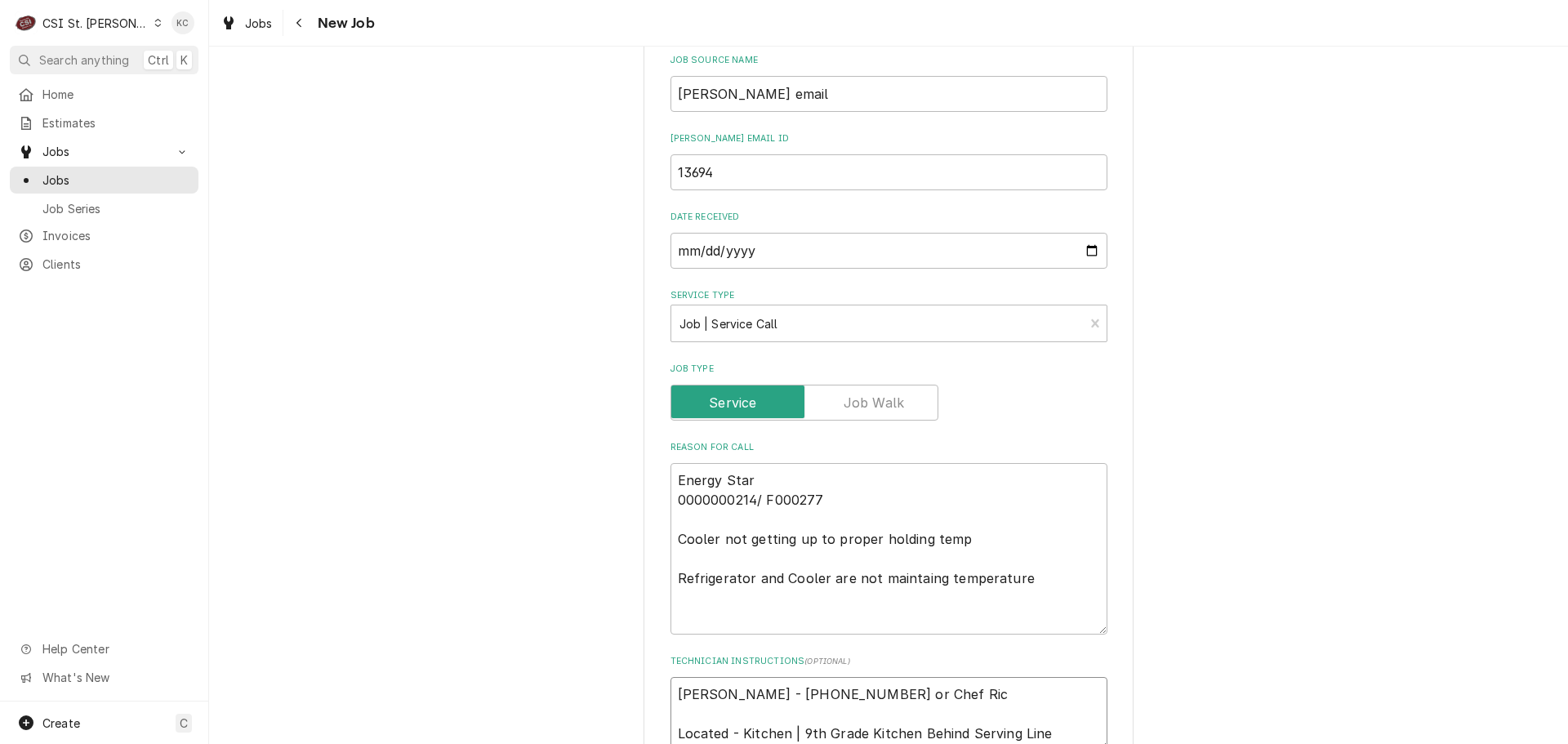
type textarea "x"
type textarea "KIAUNDRA SMITH - 618 646-3338 or Chef Rico Located - Kitchen | 9th Grade Kitche…"
type textarea "x"
type textarea "KIAUNDRA SMITH - 618 646-3338 or Chef Rico Located - Kitchen | 9th Grade Kitche…"
type textarea "x"
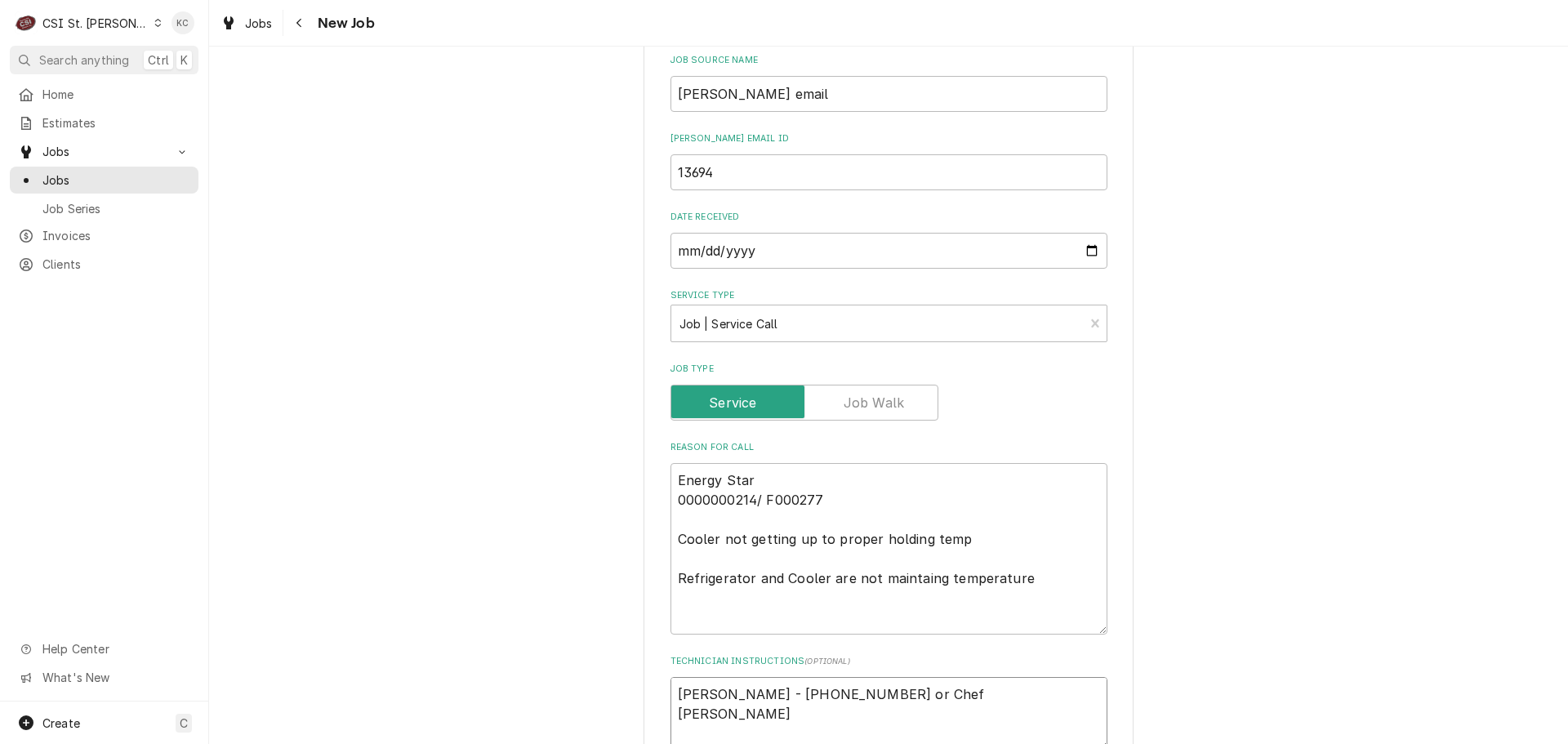
type textarea "KIAUNDRA SMITH - 618 646-3338 or Chef Rico - Located - Kitchen | 9th Grade Kitc…"
type textarea "x"
type textarea "KIAUNDRA SMITH - 618 646-3338 or Chef Rico - Located - Kitchen | 9th Grade Kitc…"
type textarea "x"
type textarea "KIAUNDRA SMITH - 618 646-3338 or Chef Rico - 6 Located - Kitchen | 9th Grade Ki…"
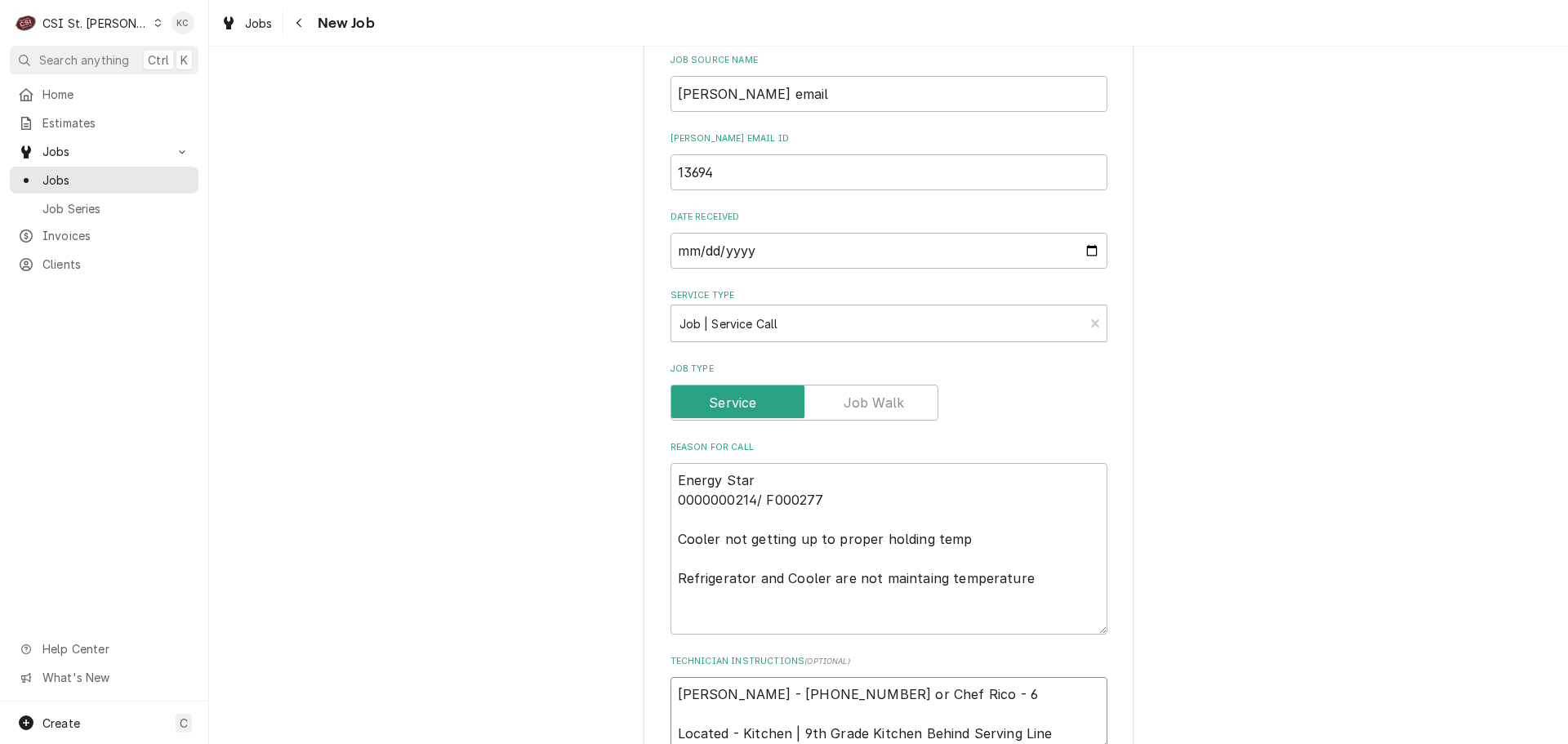
type textarea "x"
type textarea "KIAUNDRA SMITH - 618 646-3338 or Chef Rico - 61 Located - Kitchen | 9th Grade K…"
type textarea "x"
type textarea "KIAUNDRA SMITH - 618 646-3338 or Chef Rico - 618 Located - Kitchen | 9th Grade …"
type textarea "x"
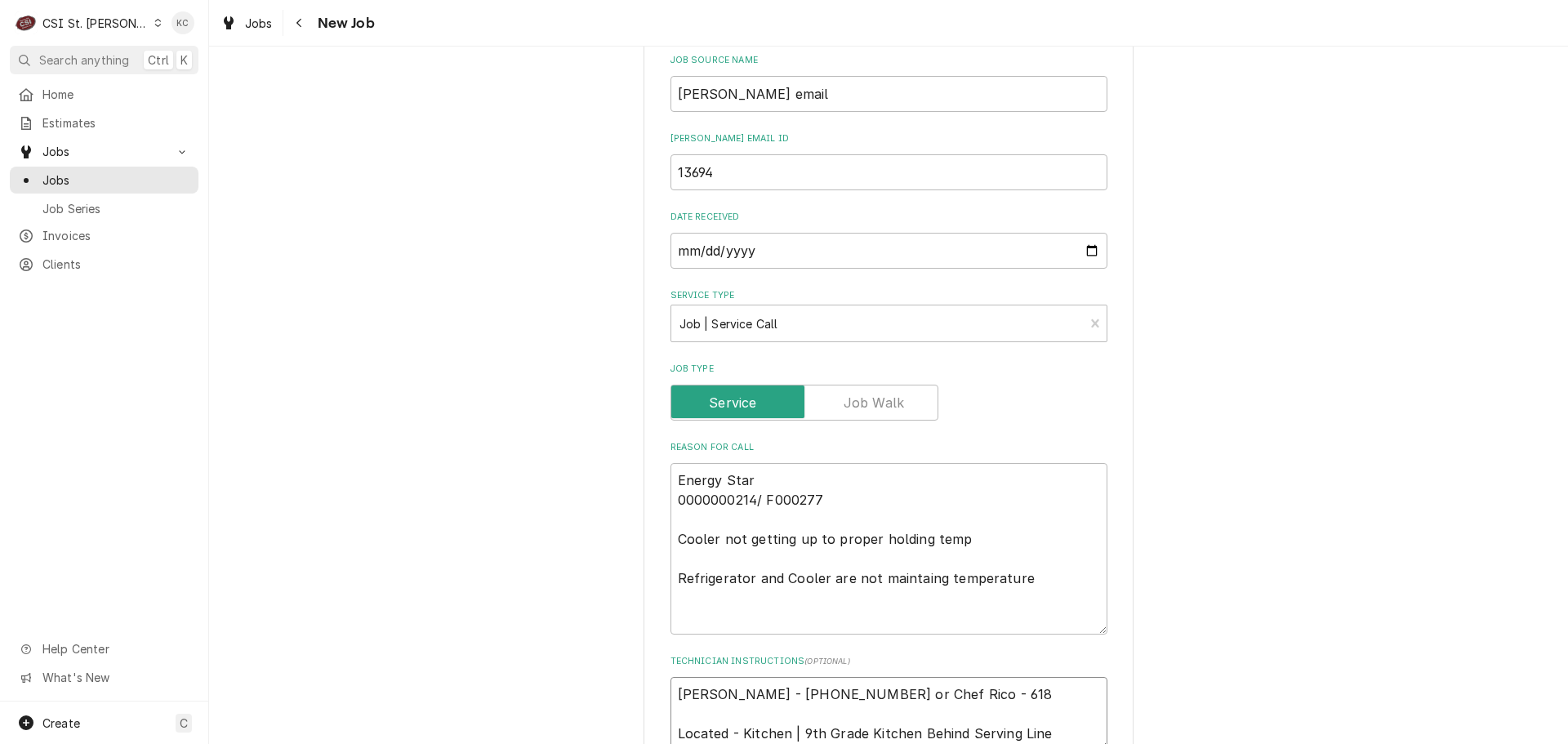
type textarea "KIAUNDRA SMITH - 618 646-3338 or Chef Rico - 618 Located - Kitchen | 9th Grade …"
type textarea "x"
type textarea "KIAUNDRA SMITH - 618 646-3338 or Chef Rico - 618 6 Located - Kitchen | 9th Grad…"
type textarea "x"
type textarea "KIAUNDRA SMITH - 618 646-3338 or Chef Rico - 618 64 Located - Kitchen | 9th Gra…"
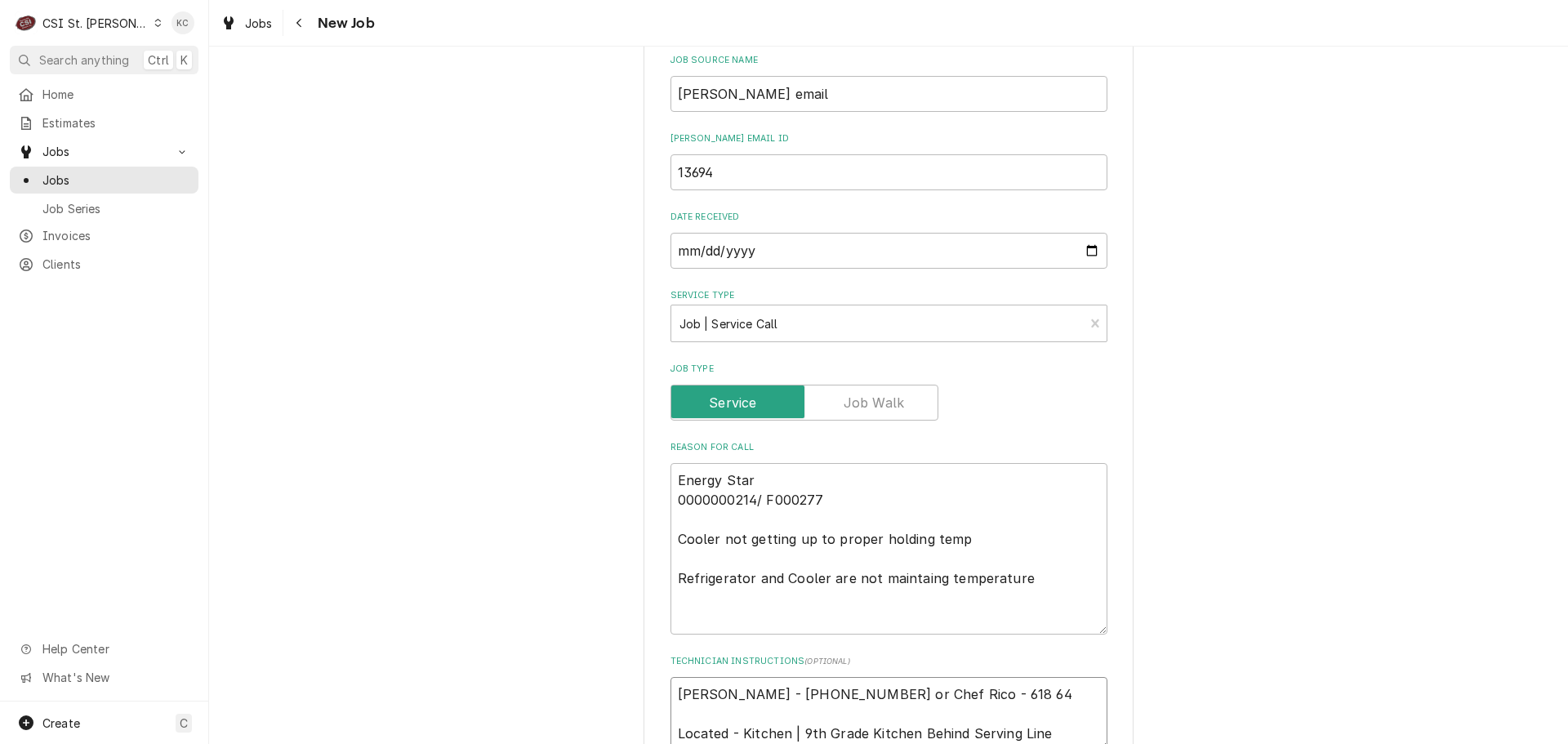
type textarea "x"
type textarea "KIAUNDRA SMITH - 618 646-3338 or Chef Rico - 618 646 Located - Kitchen | 9th Gr…"
type textarea "x"
type textarea "KIAUNDRA SMITH - 618 646-3338 or Chef Rico - 618 646- Located - Kitchen | 9th G…"
type textarea "x"
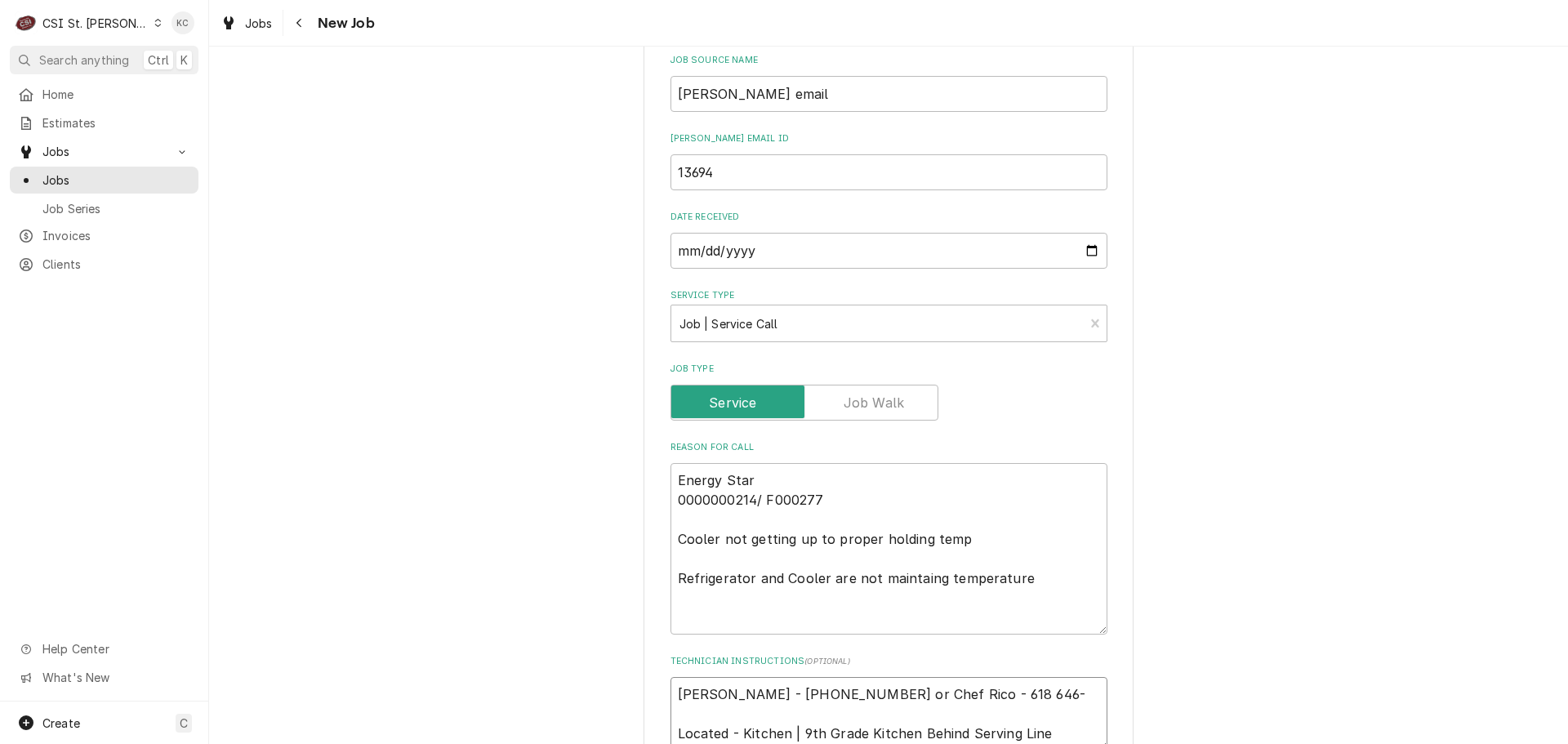
type textarea "KIAUNDRA SMITH - 618 646-3338 or Chef Rico - 618 646-3 Located - Kitchen | 9th …"
type textarea "x"
type textarea "KIAUNDRA SMITH - 618 646-3338 or Chef Rico - 618 646-31 Located - Kitchen | 9th…"
type textarea "x"
type textarea "KIAUNDRA SMITH - 618 646-3338 or Chef Rico - 618 646-311 Located - Kitchen | 9t…"
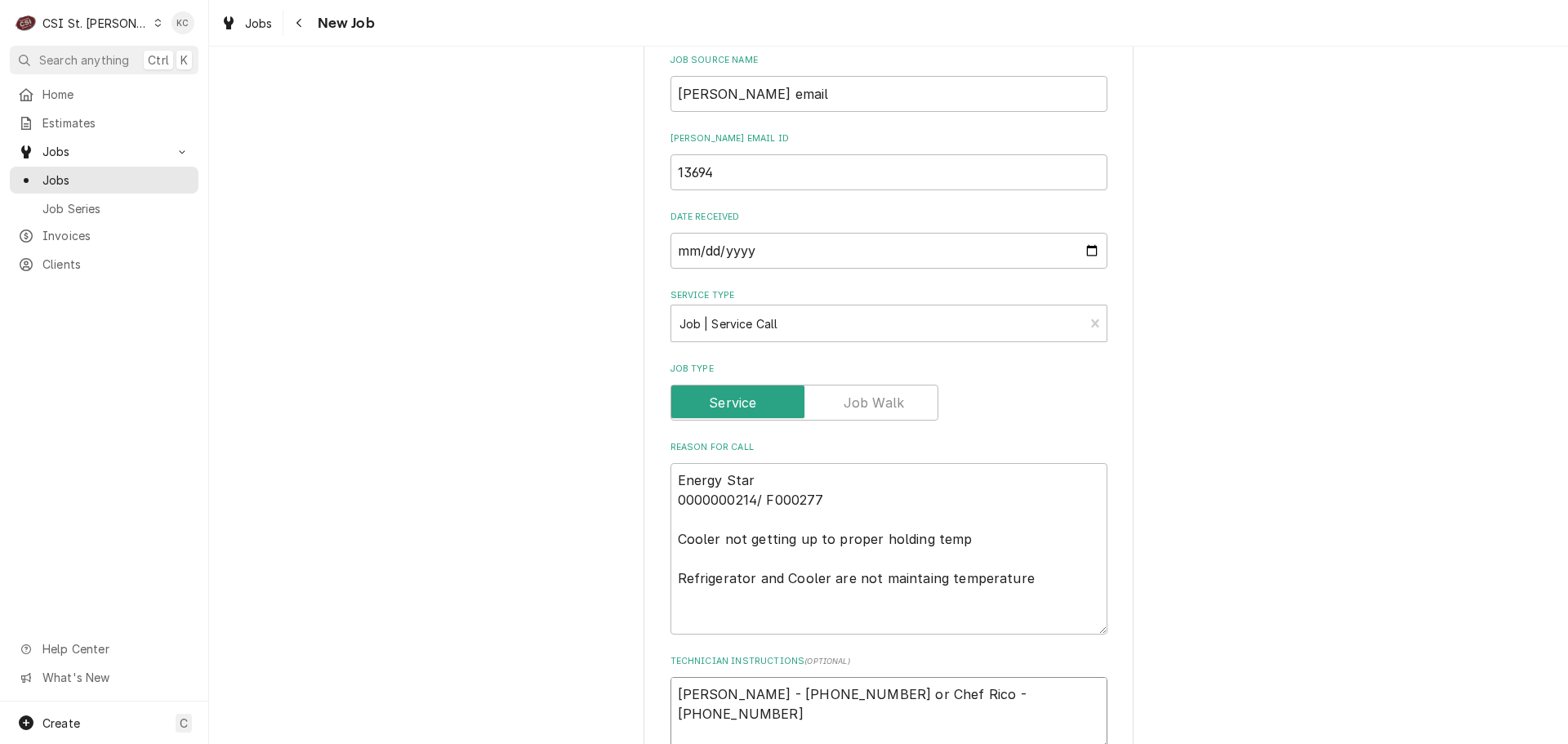
type textarea "x"
type textarea "KIAUNDRA SMITH - 618 646-3338 or Chef Rico - 618 646-3111 Located - Kitchen | 9…"
type textarea "x"
type textarea "KIAUNDRA SMITH - 618 646-3338 or Chef Rico - 618 646-3111 Located - Kitchen | 9…"
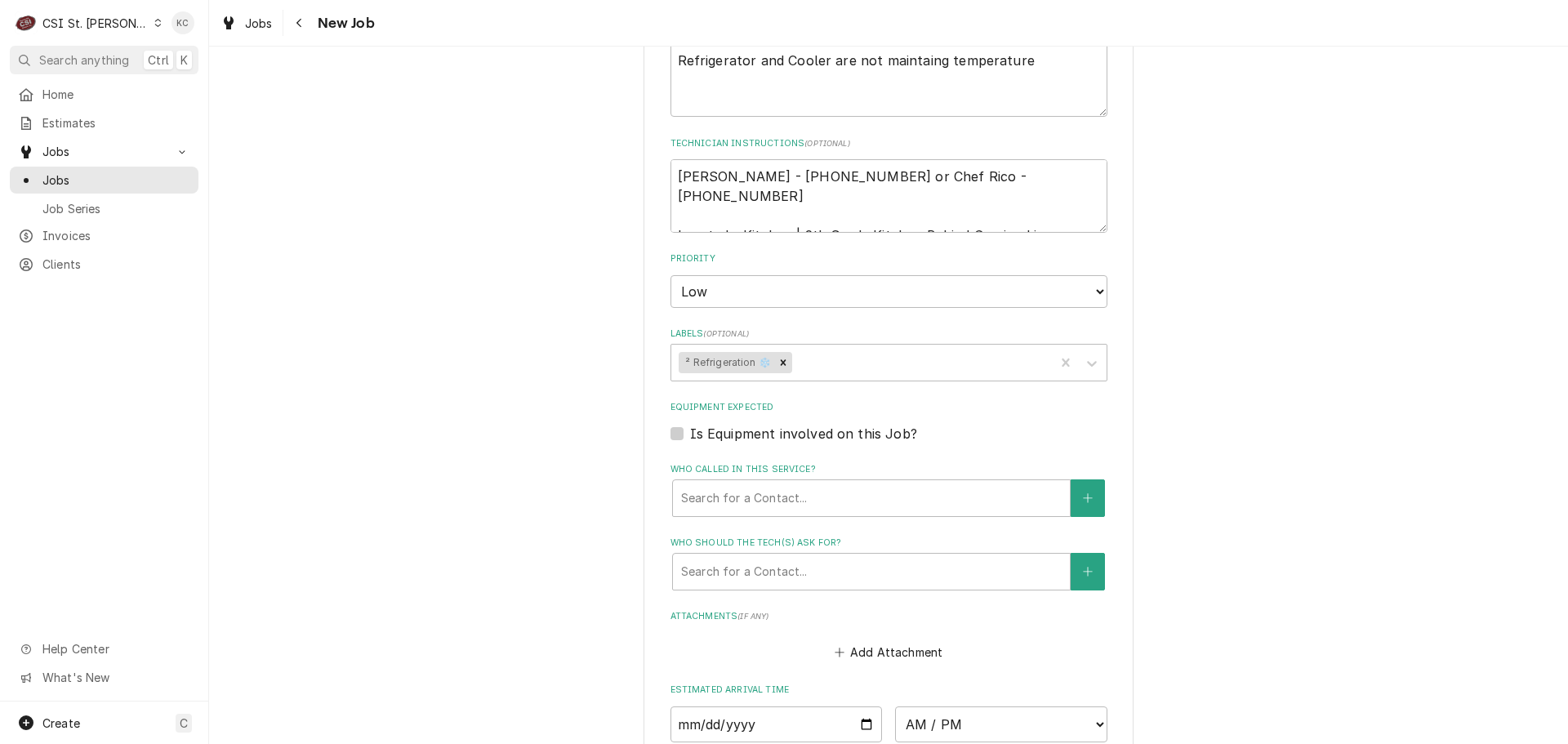
scroll to position [1388, 0]
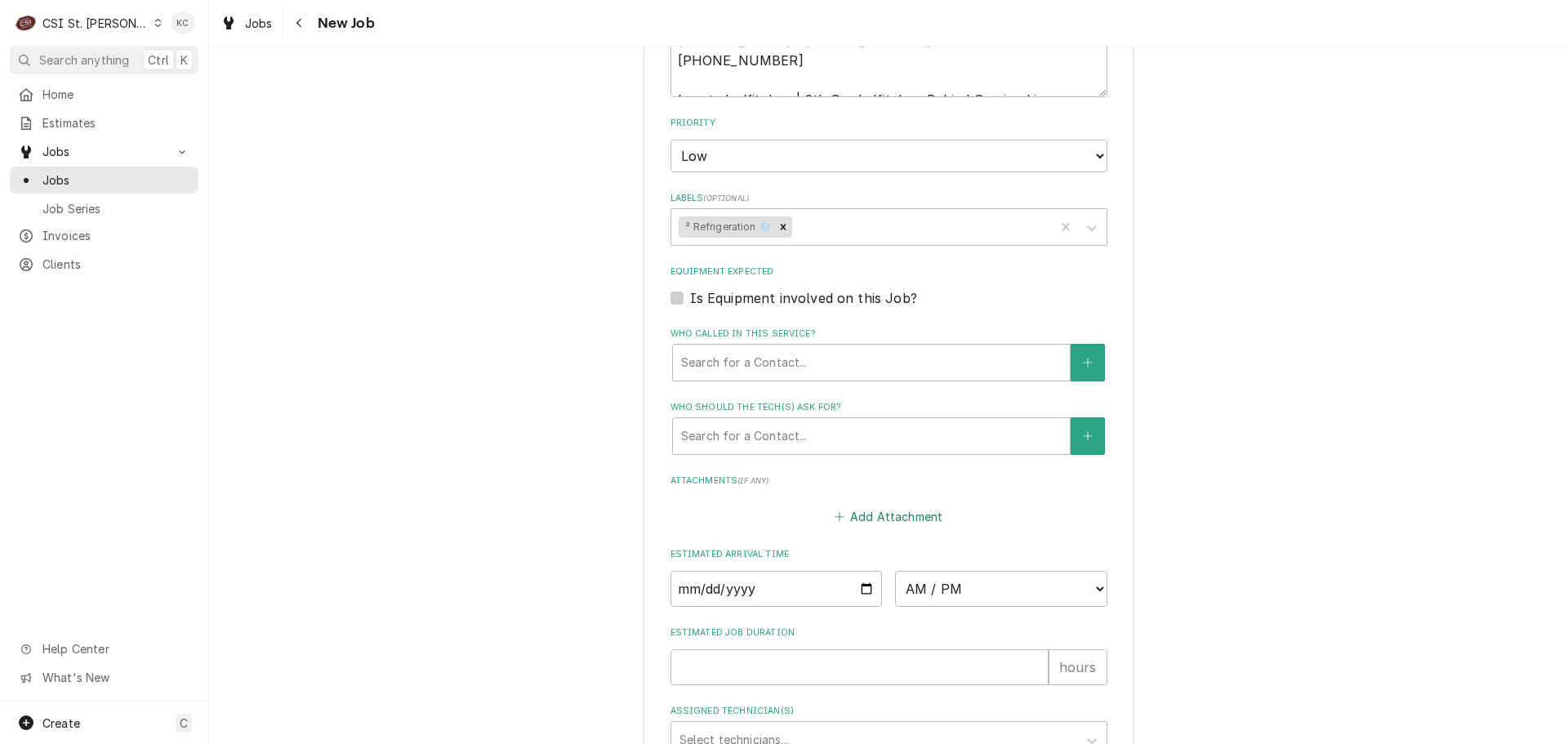
click at [907, 506] on button "Add Attachment" at bounding box center [889, 517] width 114 height 23
type textarea "x"
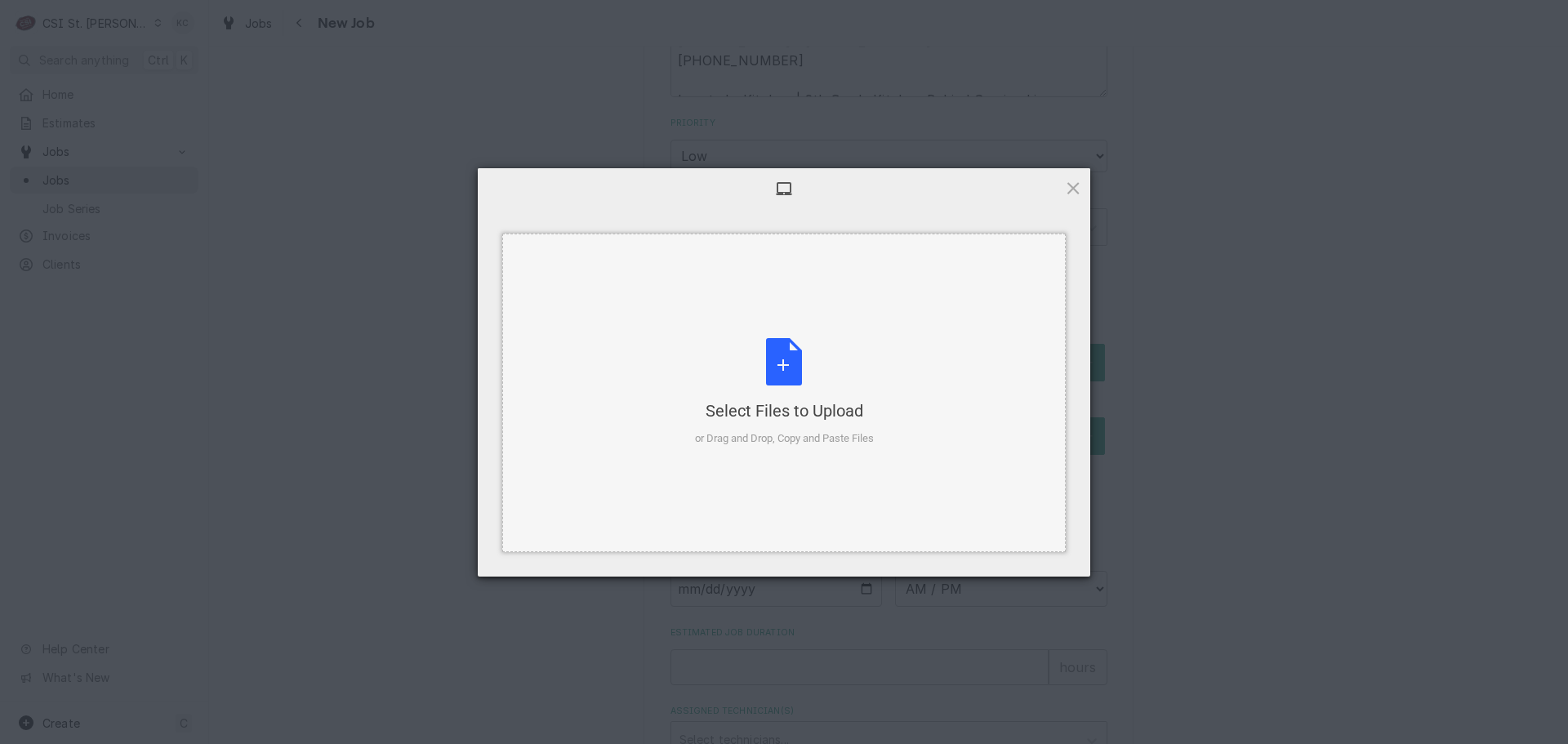
click at [763, 369] on div "Select Files to Upload or Drag and Drop, Copy and Paste Files" at bounding box center [784, 392] width 179 height 108
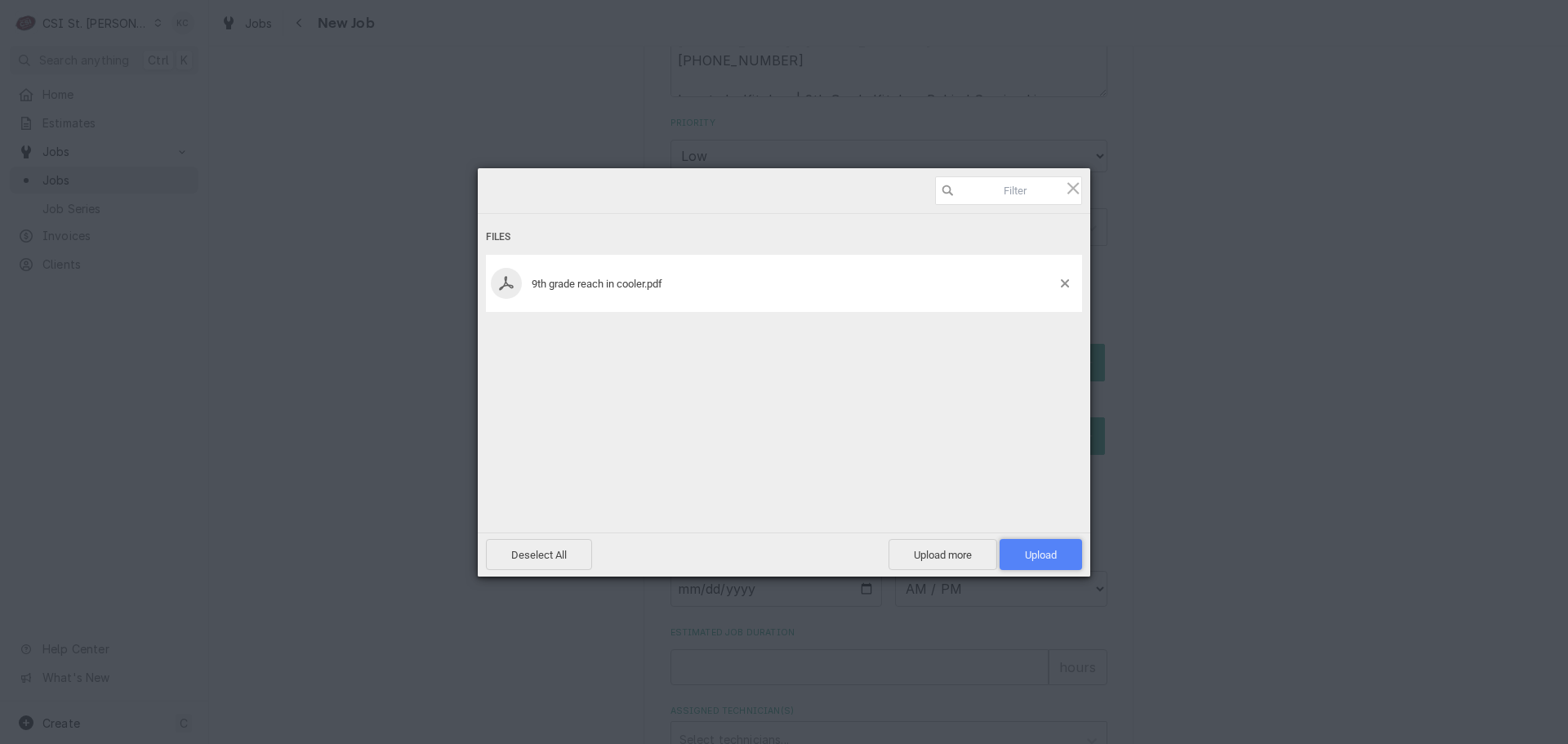
click at [1034, 554] on span "Upload 1" at bounding box center [1041, 554] width 32 height 13
type textarea "x"
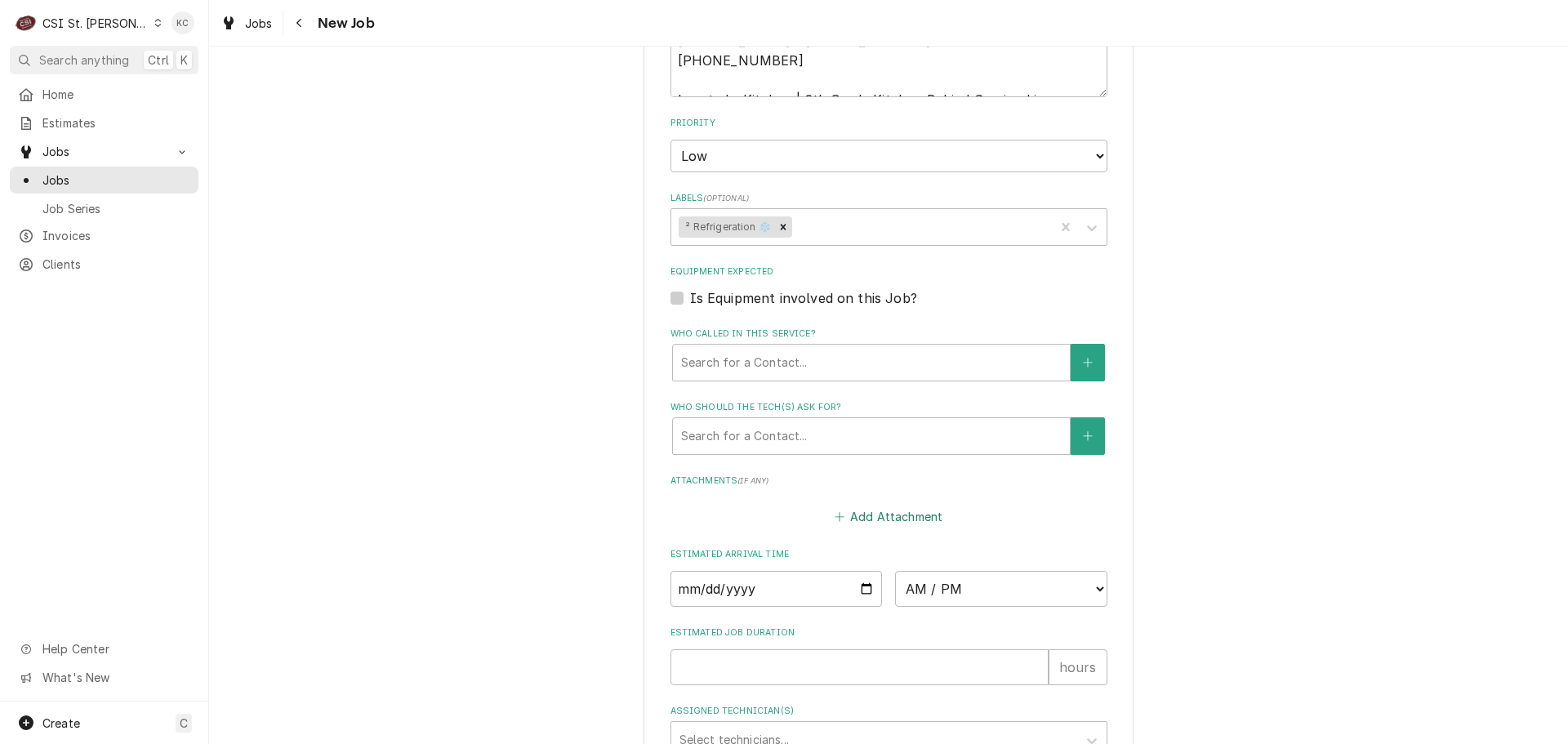
click at [872, 506] on button "Add Attachment" at bounding box center [889, 517] width 114 height 23
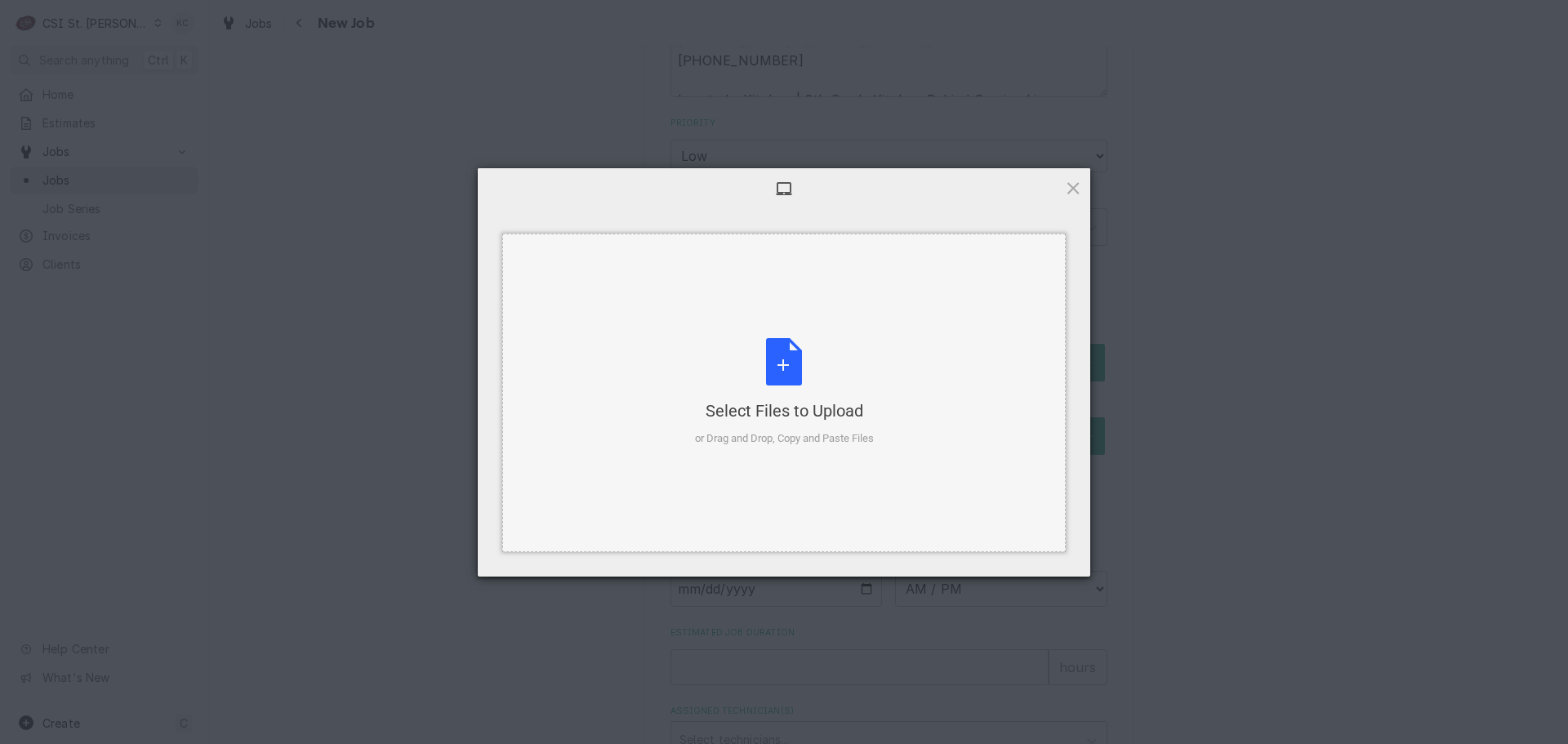
click at [807, 368] on div "Select Files to Upload or Drag and Drop, Copy and Paste Files" at bounding box center [784, 392] width 179 height 108
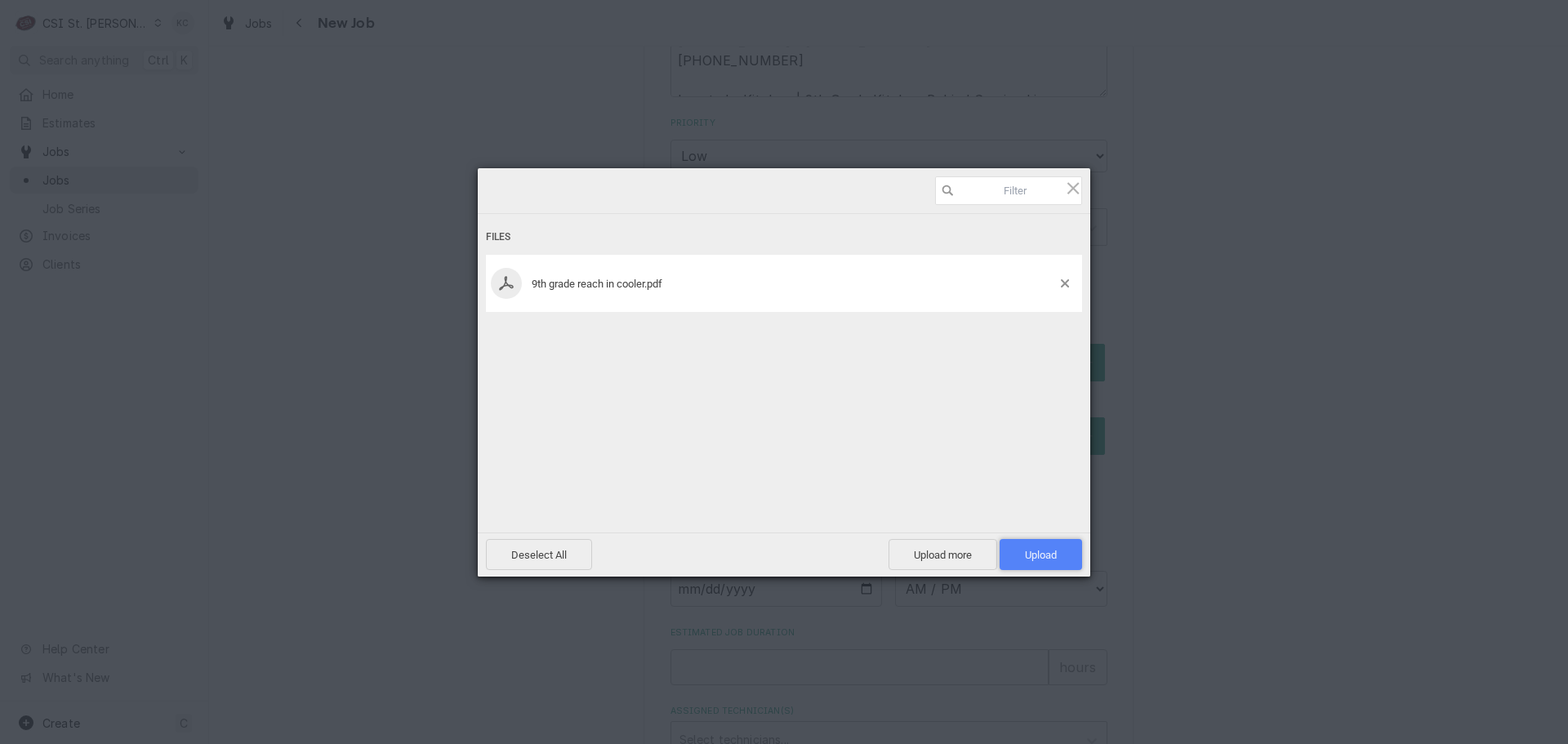
click at [1049, 558] on span "Upload 1" at bounding box center [1041, 554] width 32 height 13
type textarea "x"
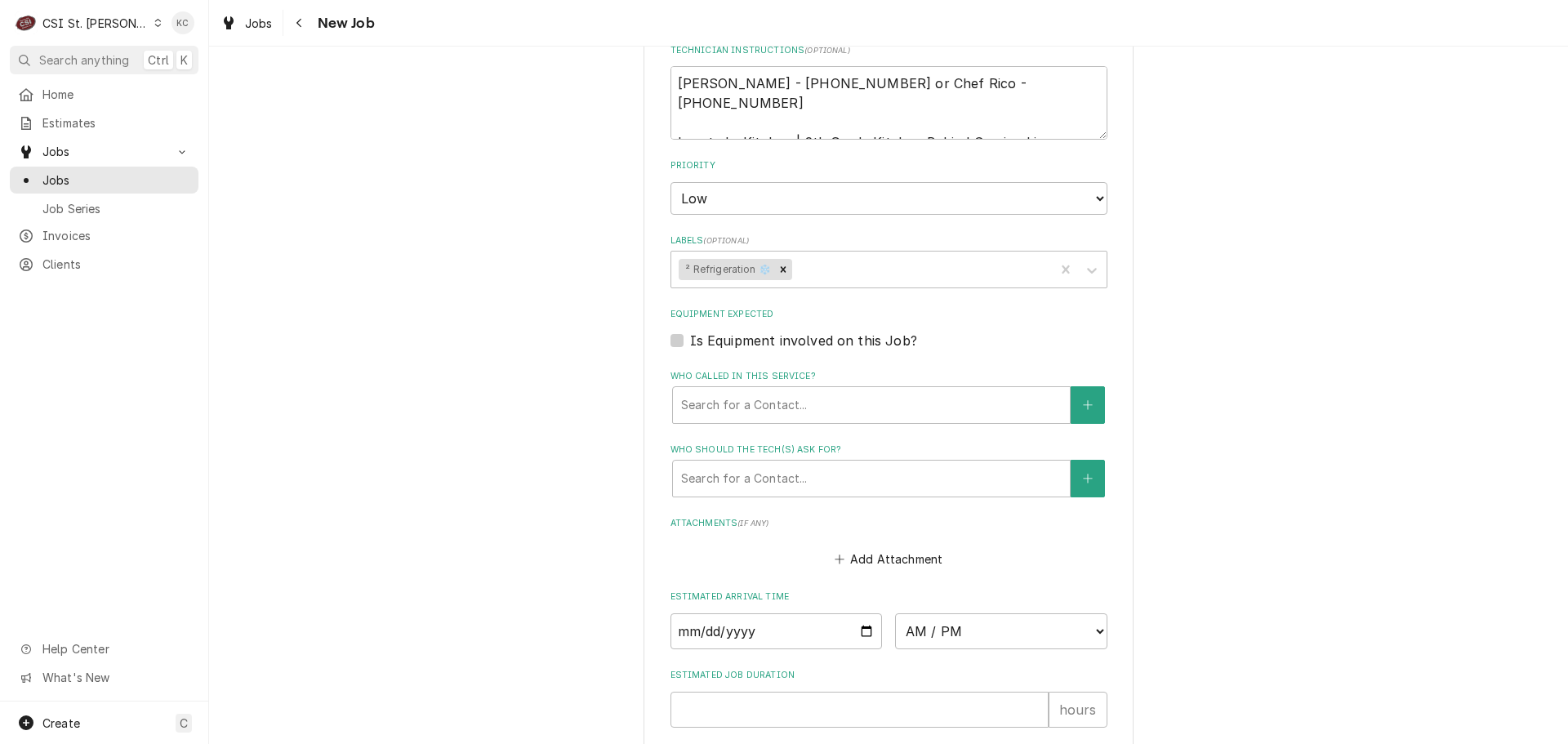
scroll to position [1344, 0]
click at [905, 549] on button "Add Attachment" at bounding box center [889, 561] width 114 height 23
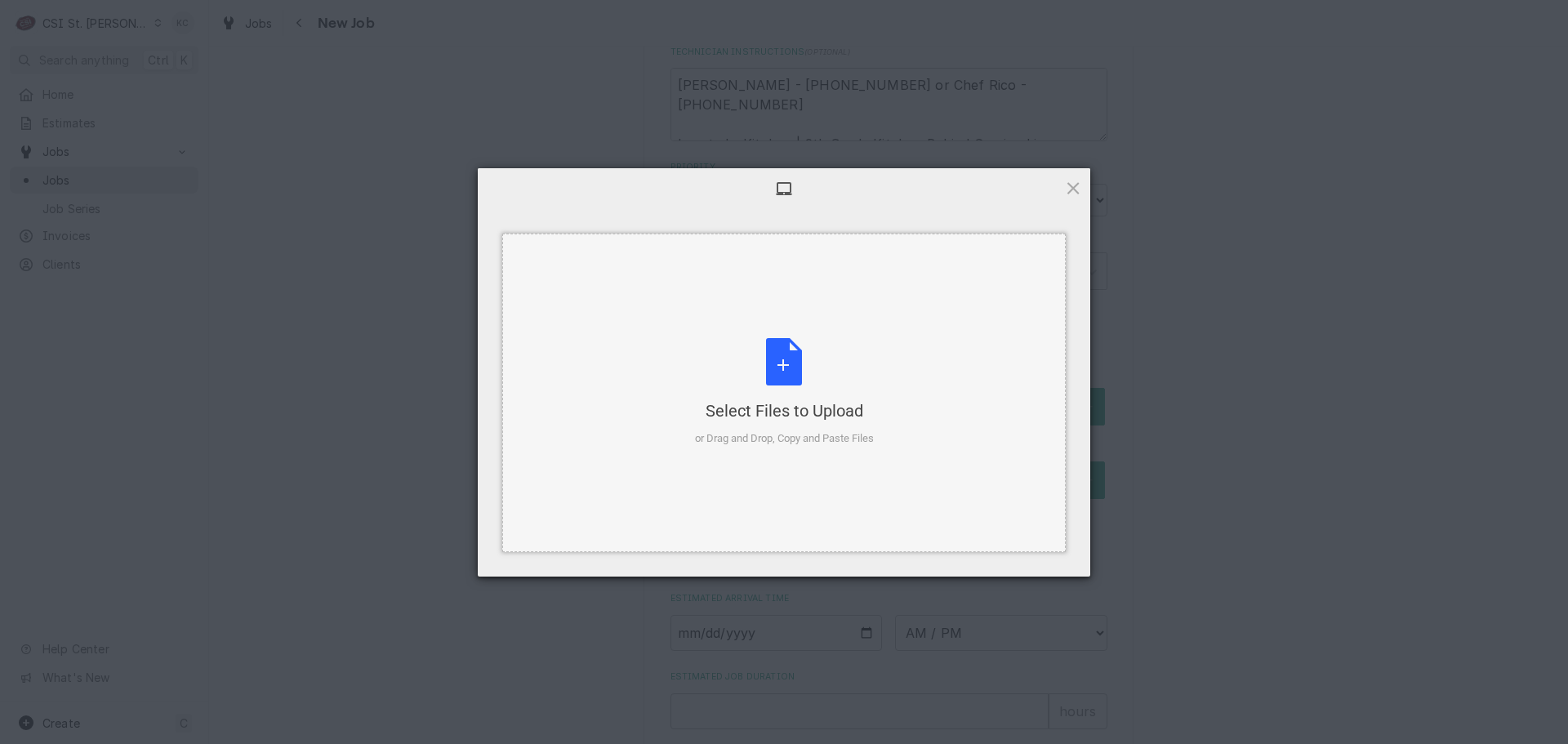
click at [574, 418] on div "Select Files to Upload or Drag and Drop, Copy and Paste Files" at bounding box center [784, 392] width 564 height 319
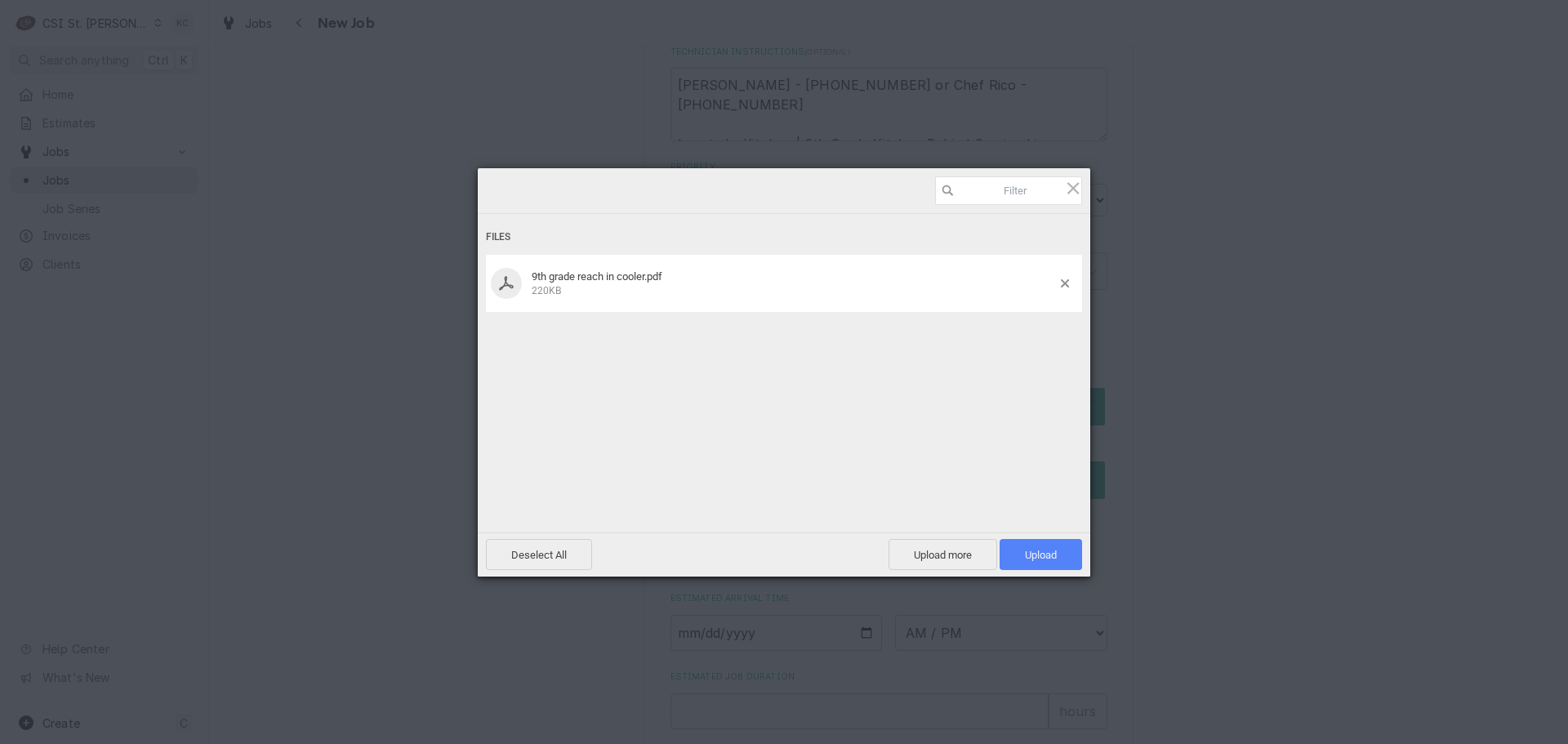
drag, startPoint x: 1088, startPoint y: 548, endPoint x: 1052, endPoint y: 552, distance: 36.2
click at [1086, 548] on div "Deselect All Upload more Upload 1" at bounding box center [784, 554] width 612 height 45
click at [1052, 552] on span "Upload 1" at bounding box center [1041, 554] width 32 height 13
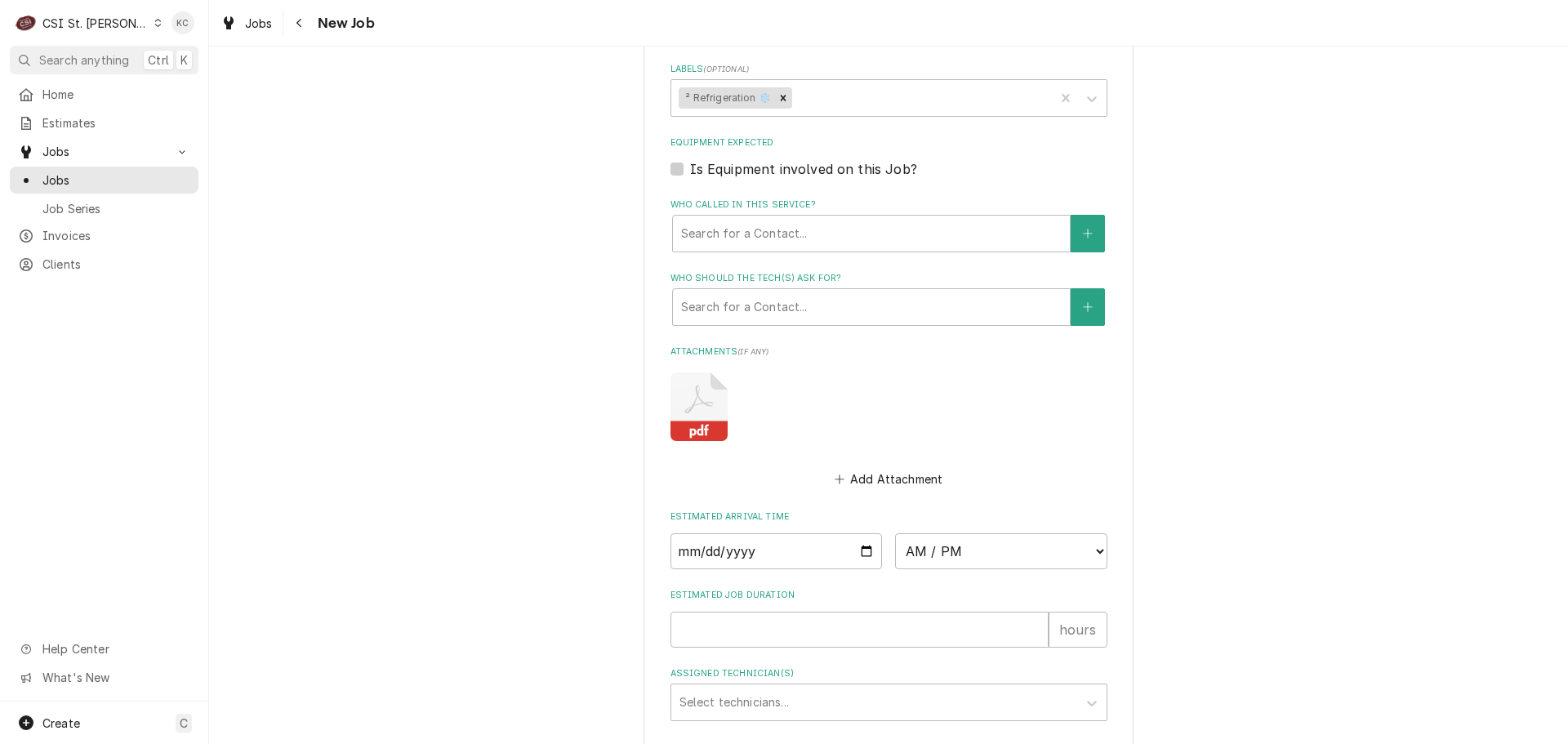
scroll to position [1598, 0]
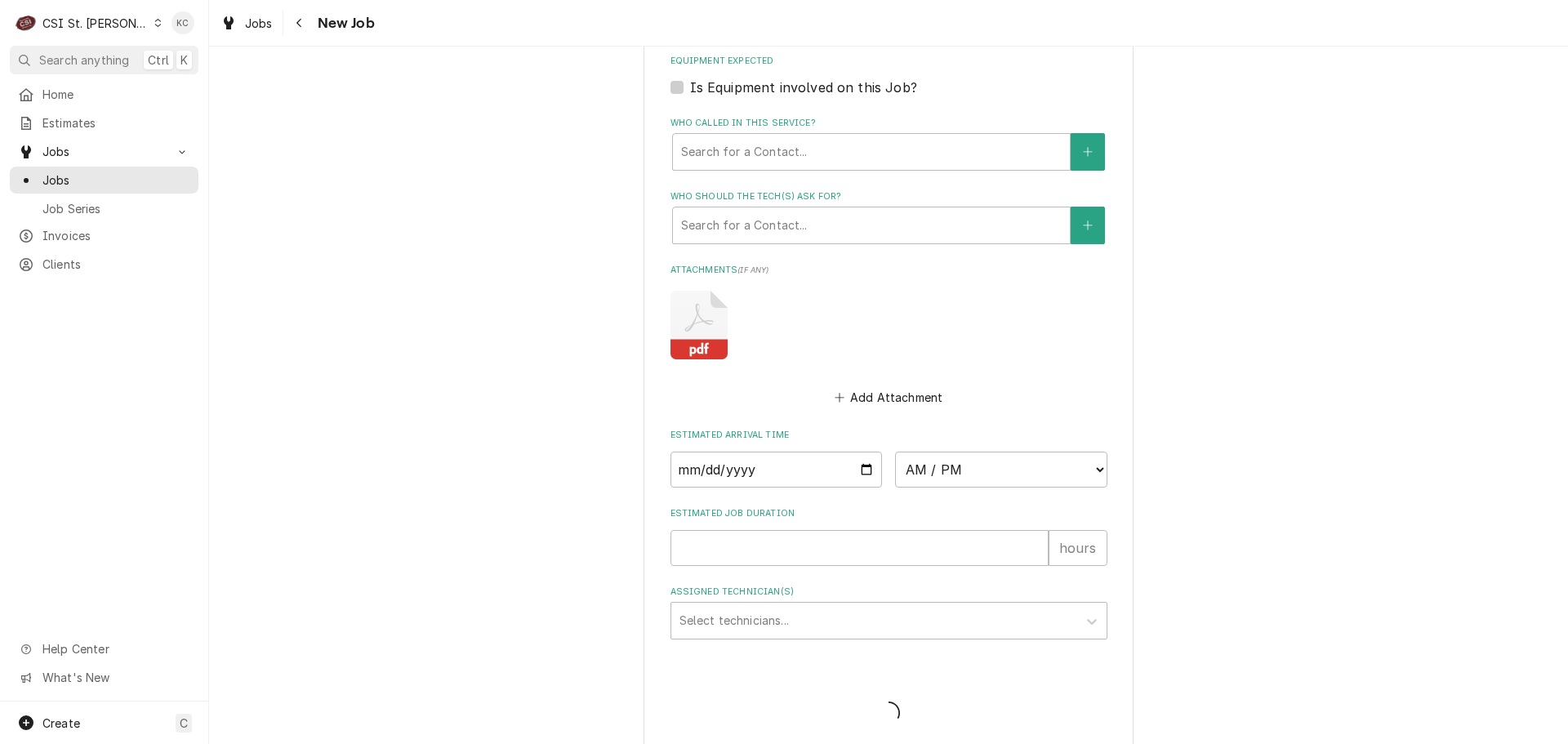
scroll to position [1542, 0]
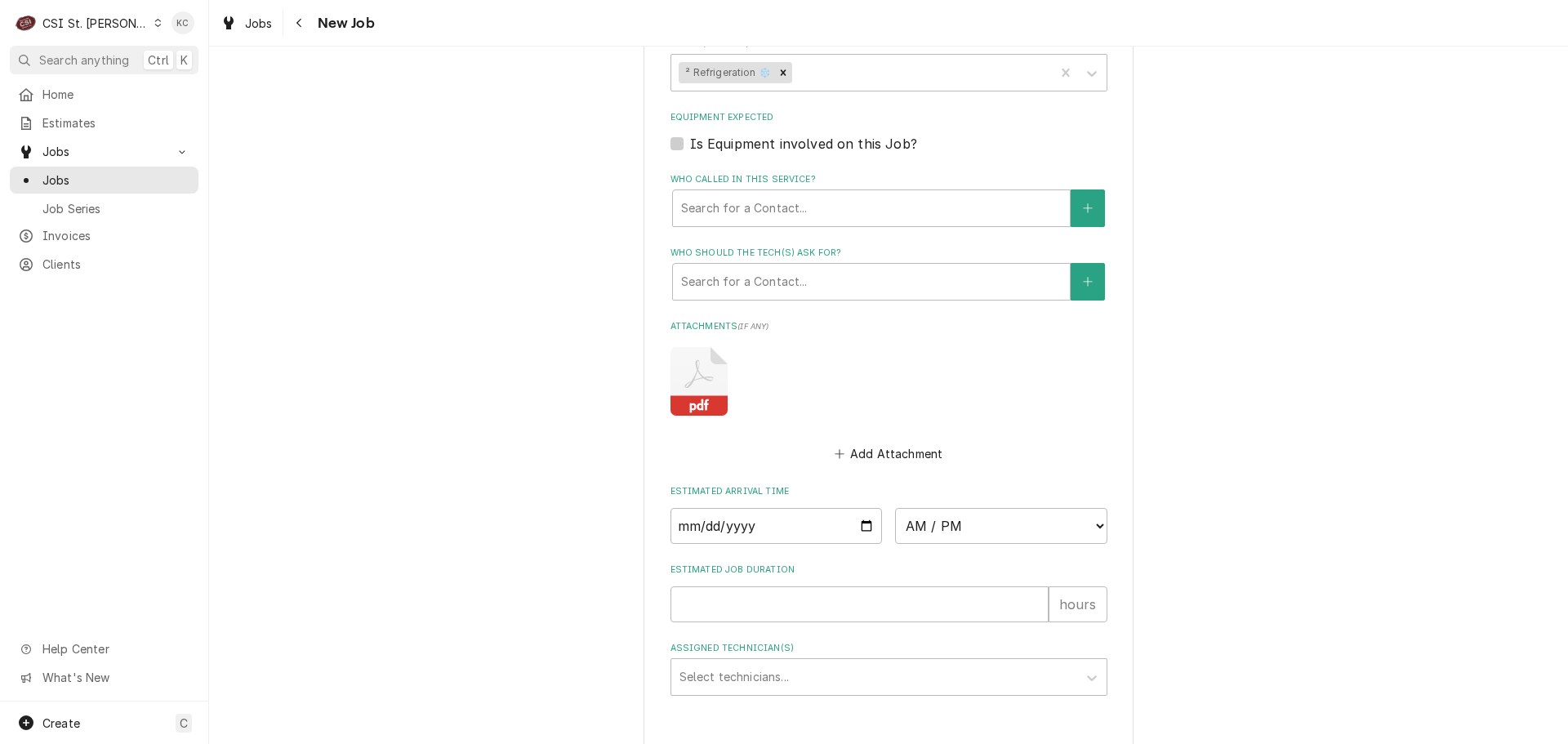
type textarea "x"
